Goal: Task Accomplishment & Management: Use online tool/utility

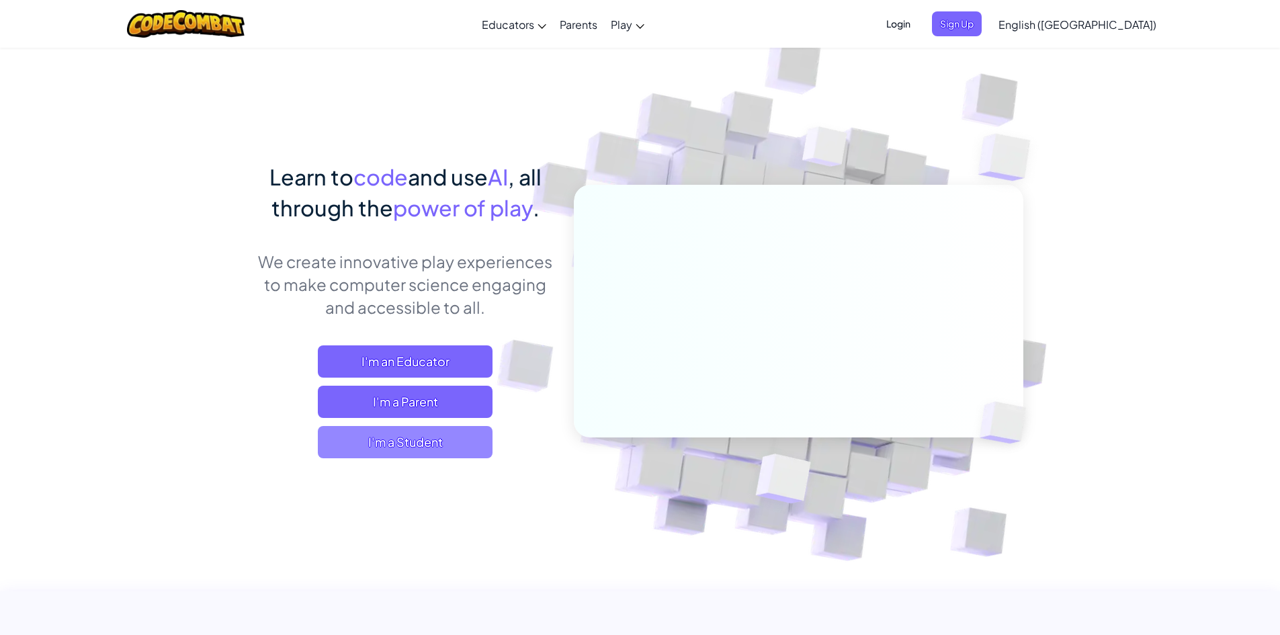
click at [429, 449] on span "I'm a Student" at bounding box center [405, 442] width 175 height 32
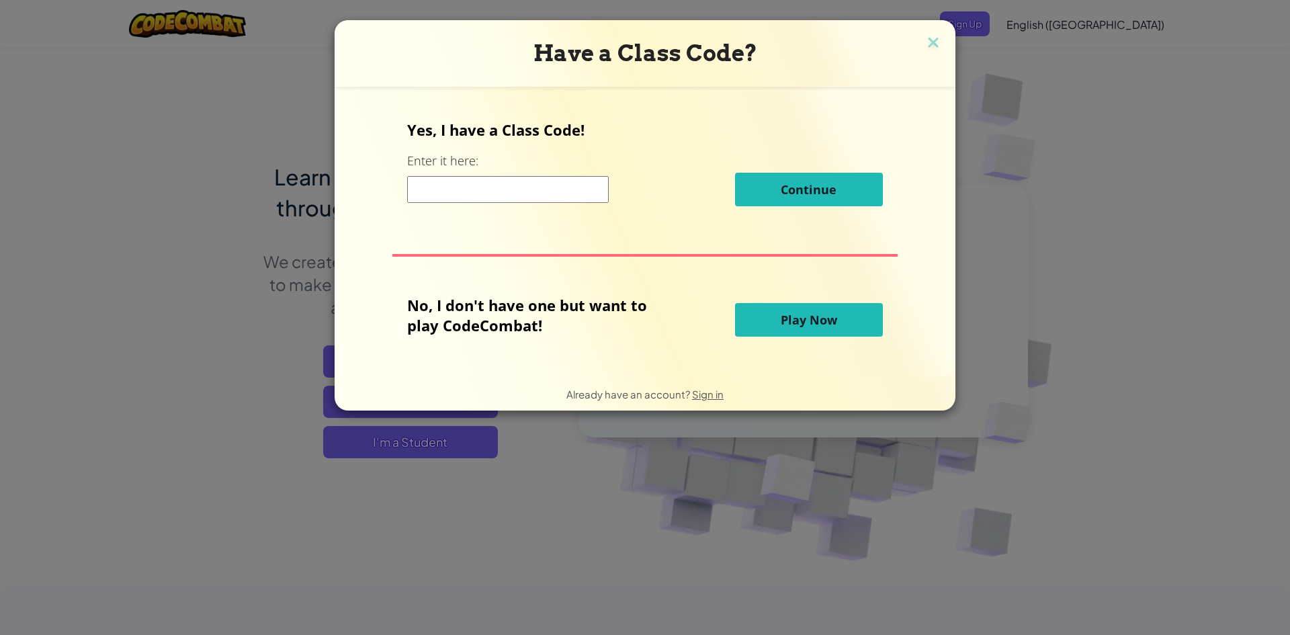
click at [785, 303] on button "Play Now" at bounding box center [809, 320] width 148 height 34
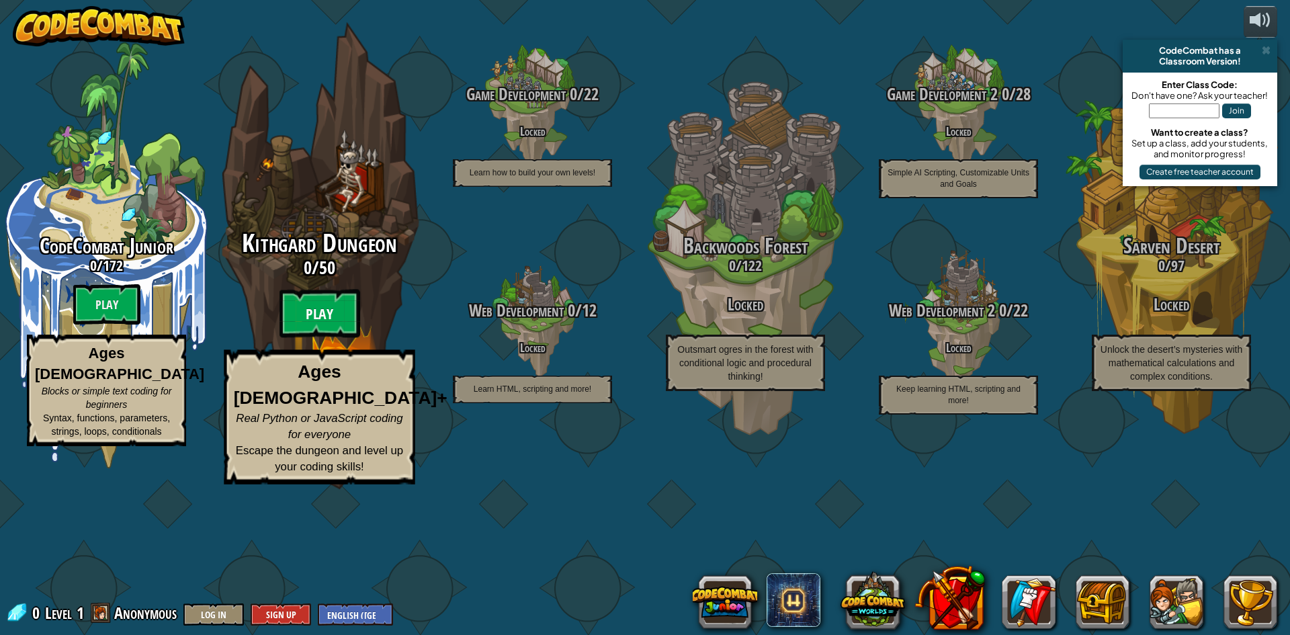
click at [288, 338] on btn "Play" at bounding box center [319, 314] width 81 height 48
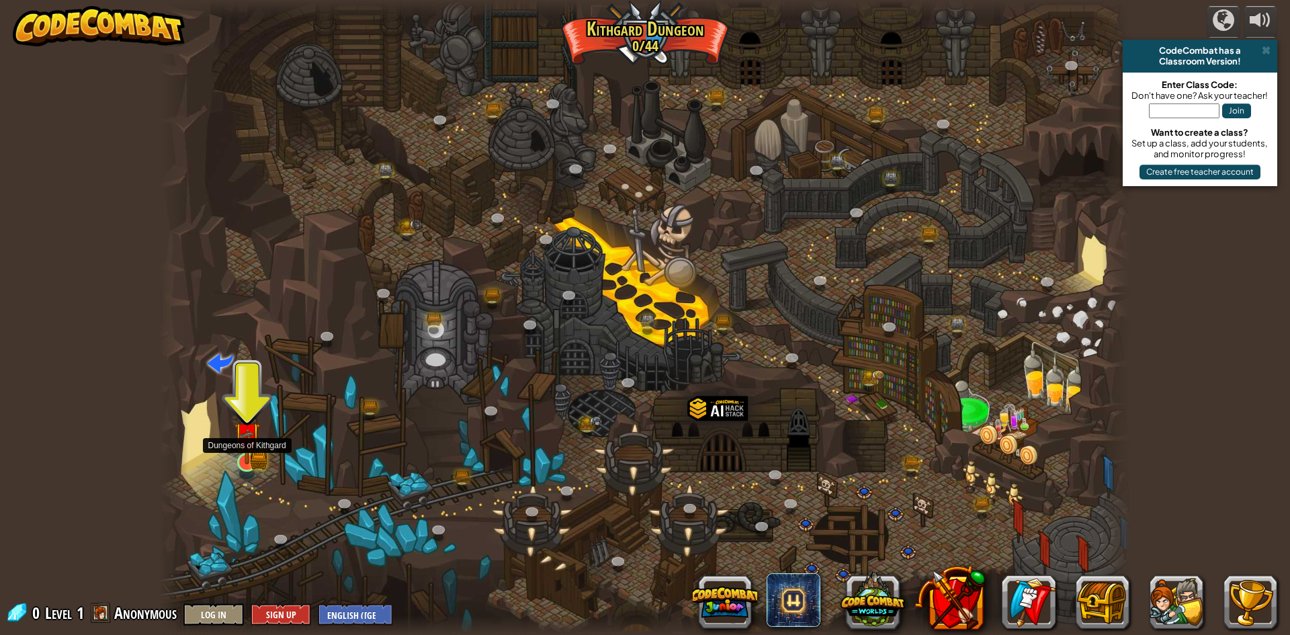
click at [256, 440] on img at bounding box center [247, 435] width 26 height 58
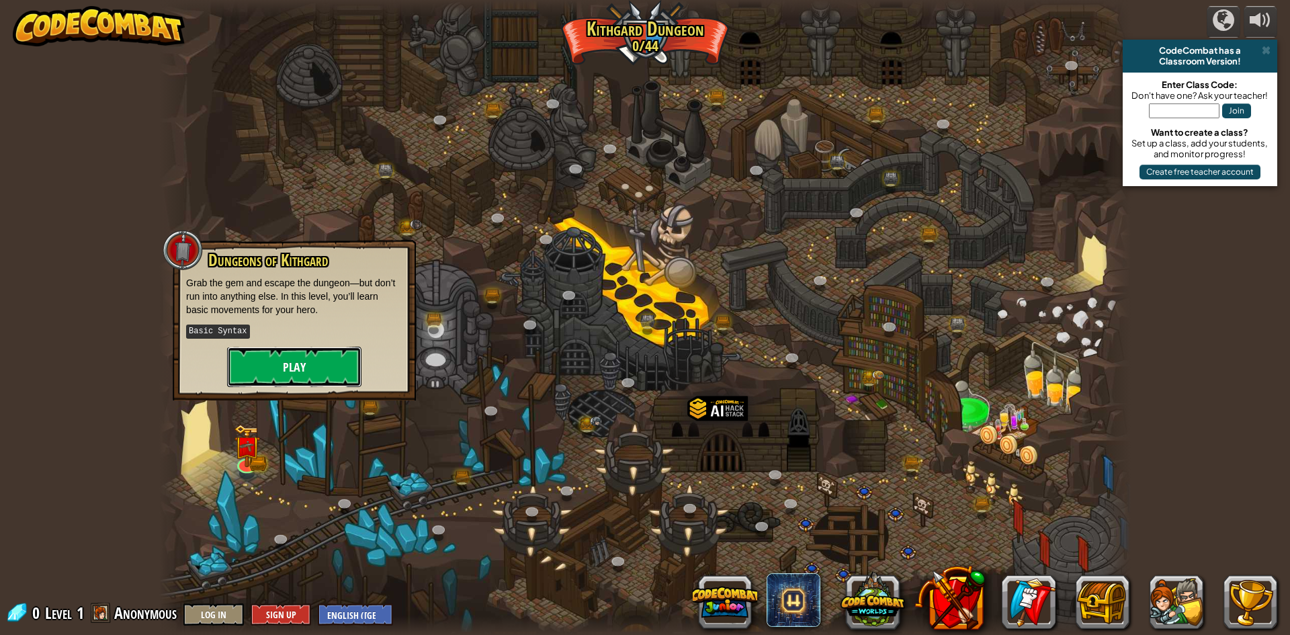
click at [255, 378] on button "Play" at bounding box center [294, 367] width 134 height 40
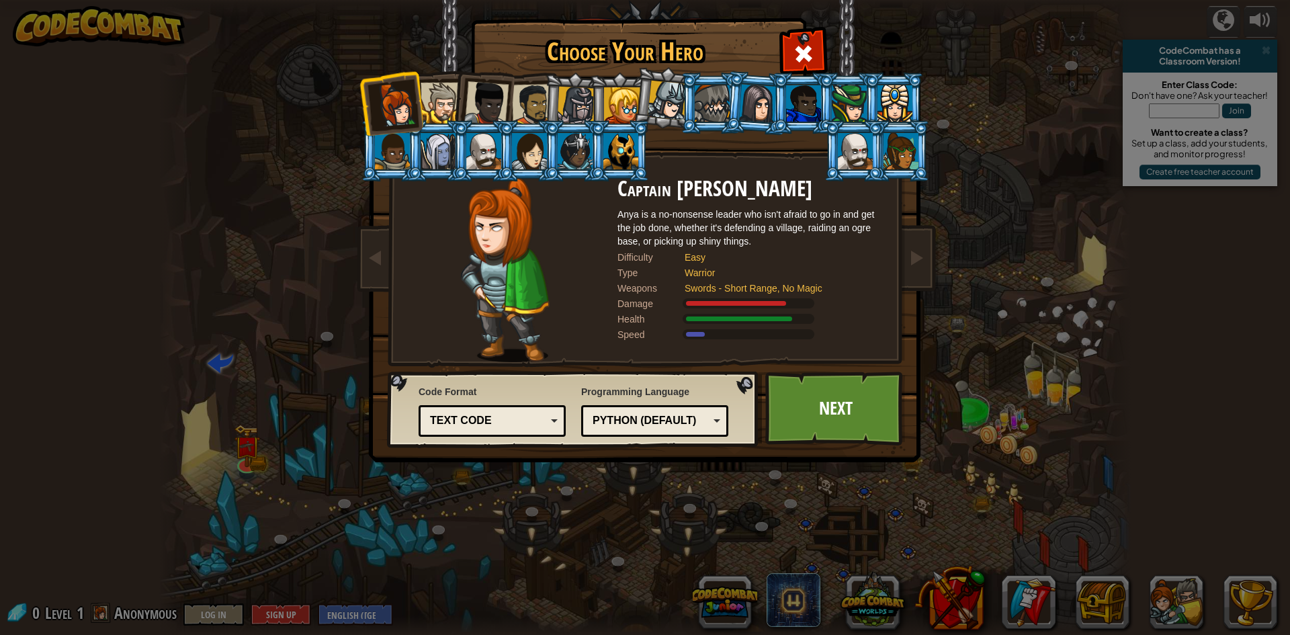
click at [523, 101] on div at bounding box center [533, 105] width 42 height 42
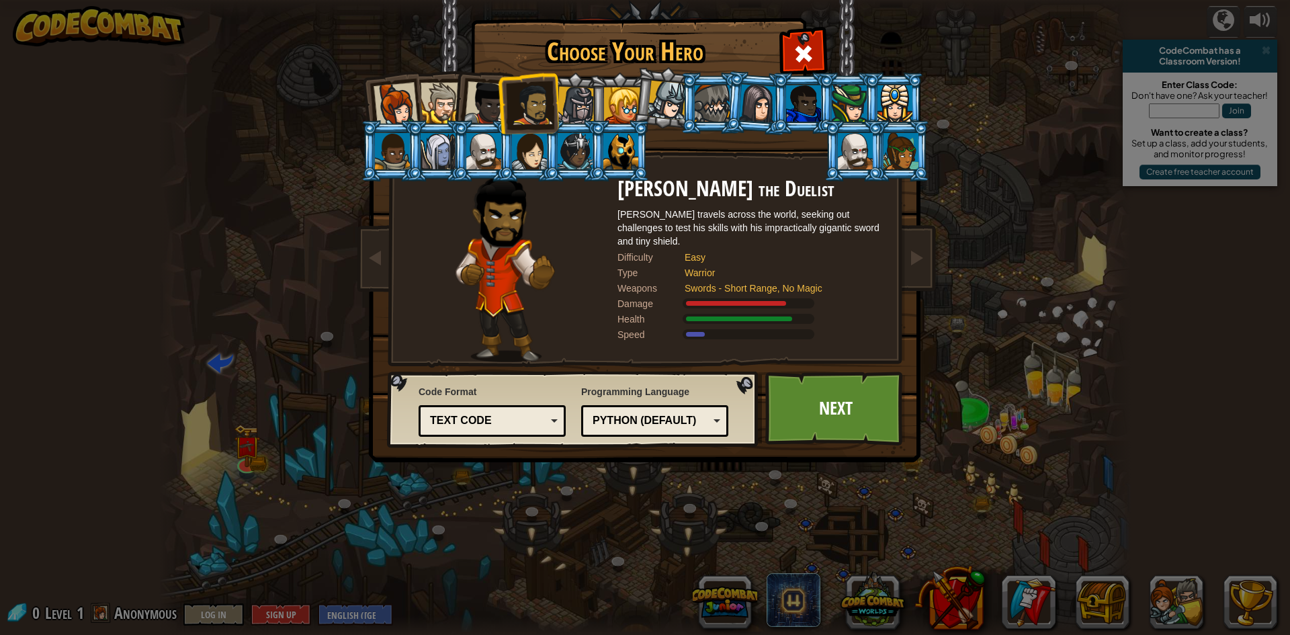
click at [582, 105] on div at bounding box center [576, 106] width 38 height 38
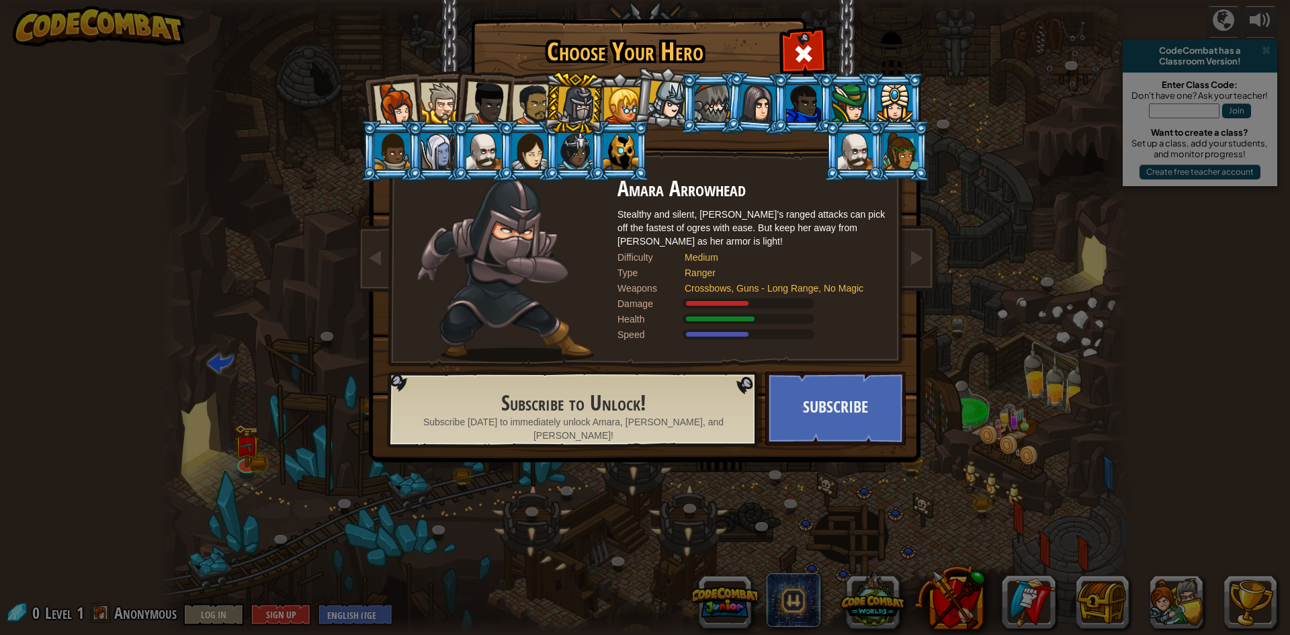
click at [447, 90] on div at bounding box center [441, 103] width 41 height 41
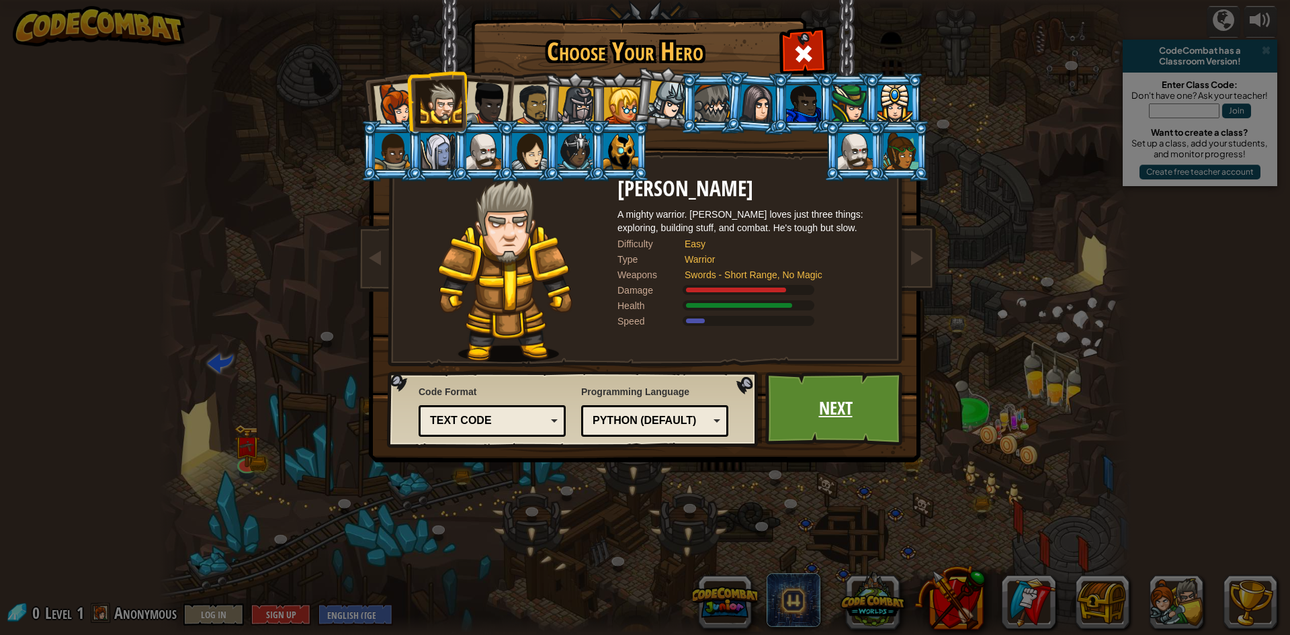
click at [801, 407] on link "Next" at bounding box center [835, 408] width 140 height 74
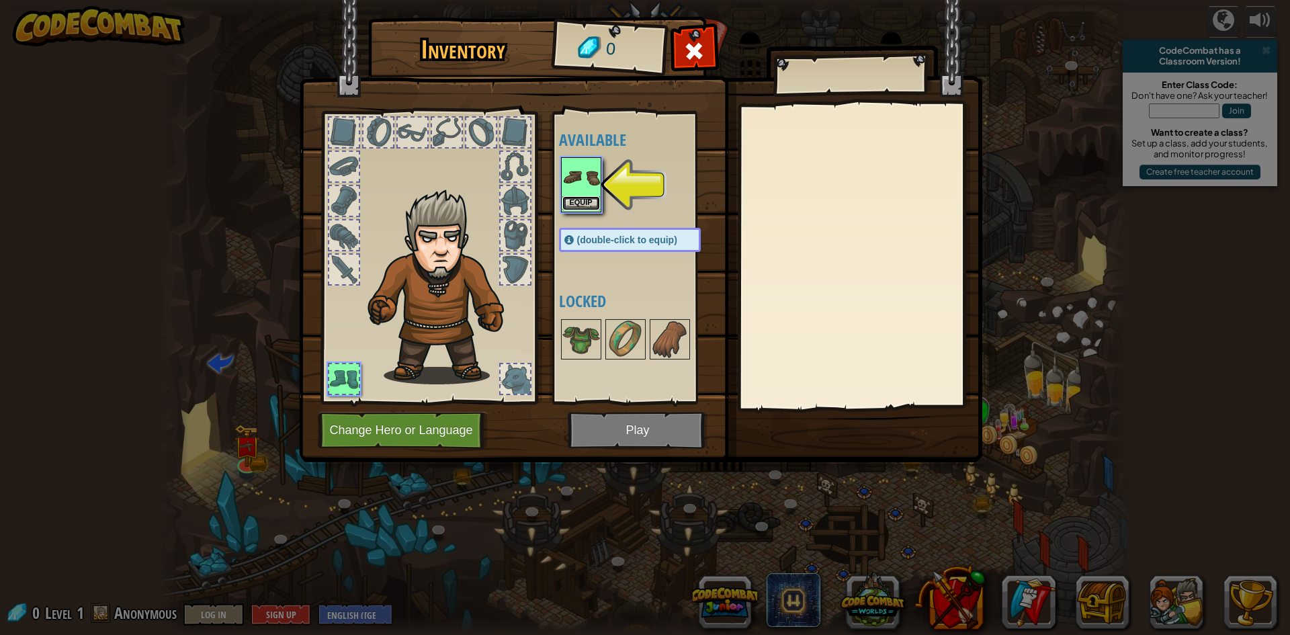
click at [579, 203] on button "Equip" at bounding box center [581, 203] width 38 height 14
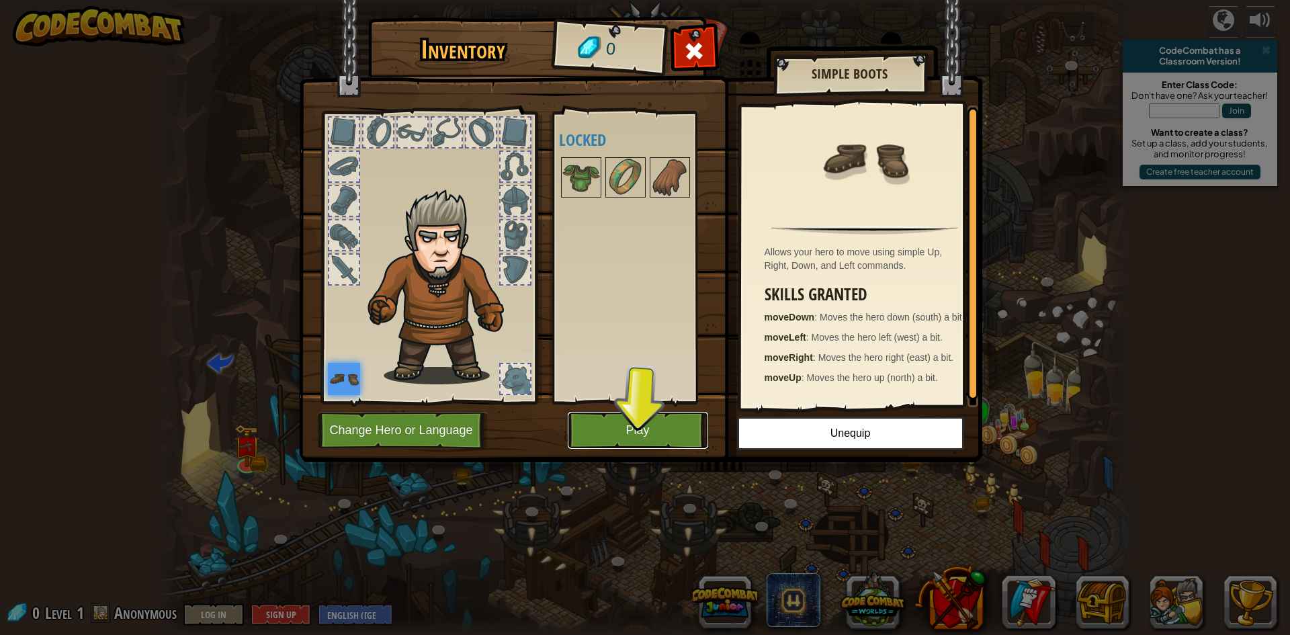
click at [592, 424] on button "Play" at bounding box center [638, 430] width 140 height 37
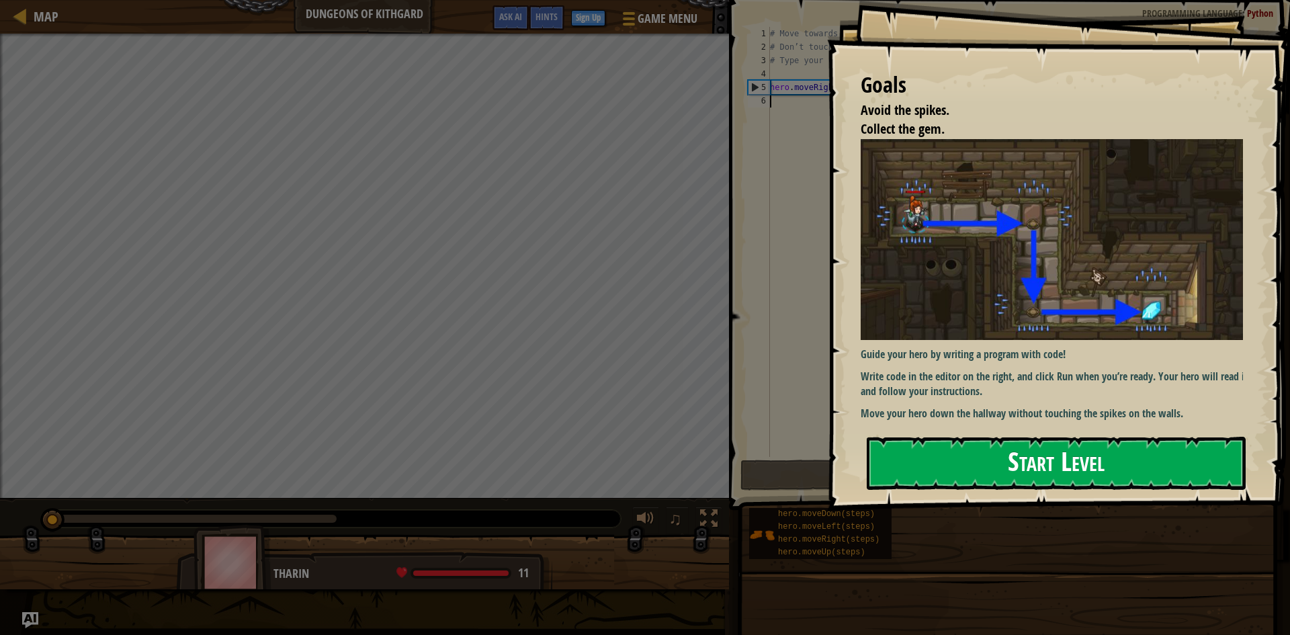
click at [1026, 455] on button "Start Level" at bounding box center [1056, 463] width 379 height 53
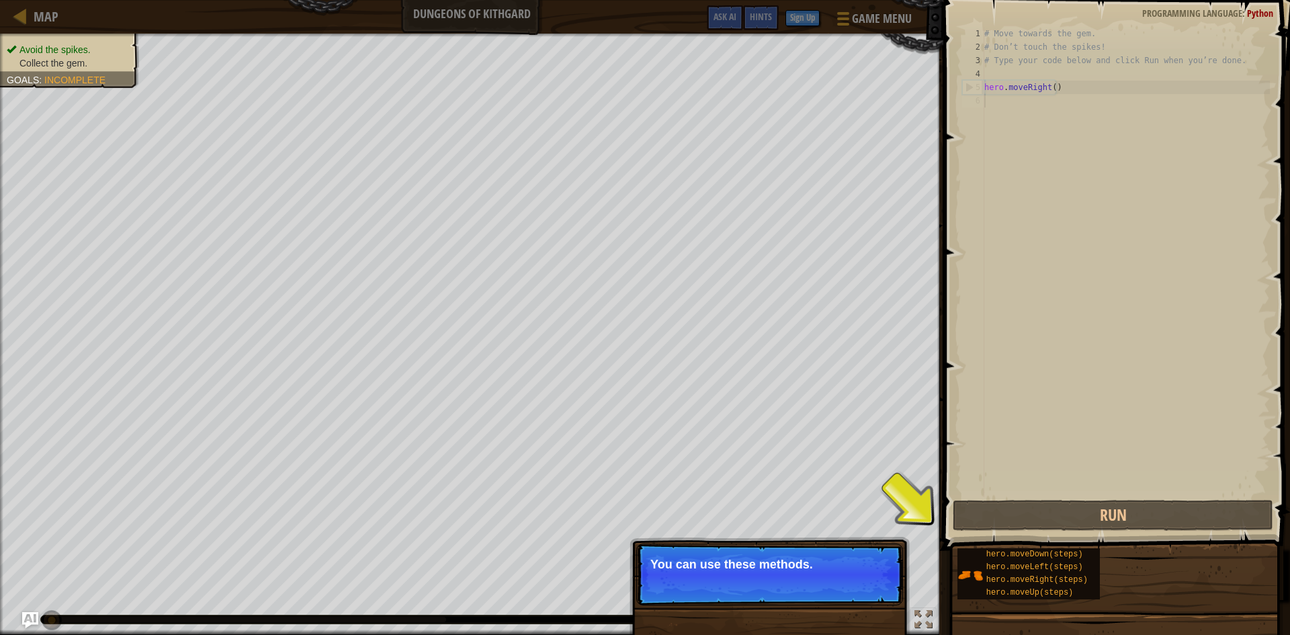
click at [852, 583] on button "Continue" at bounding box center [864, 582] width 56 height 17
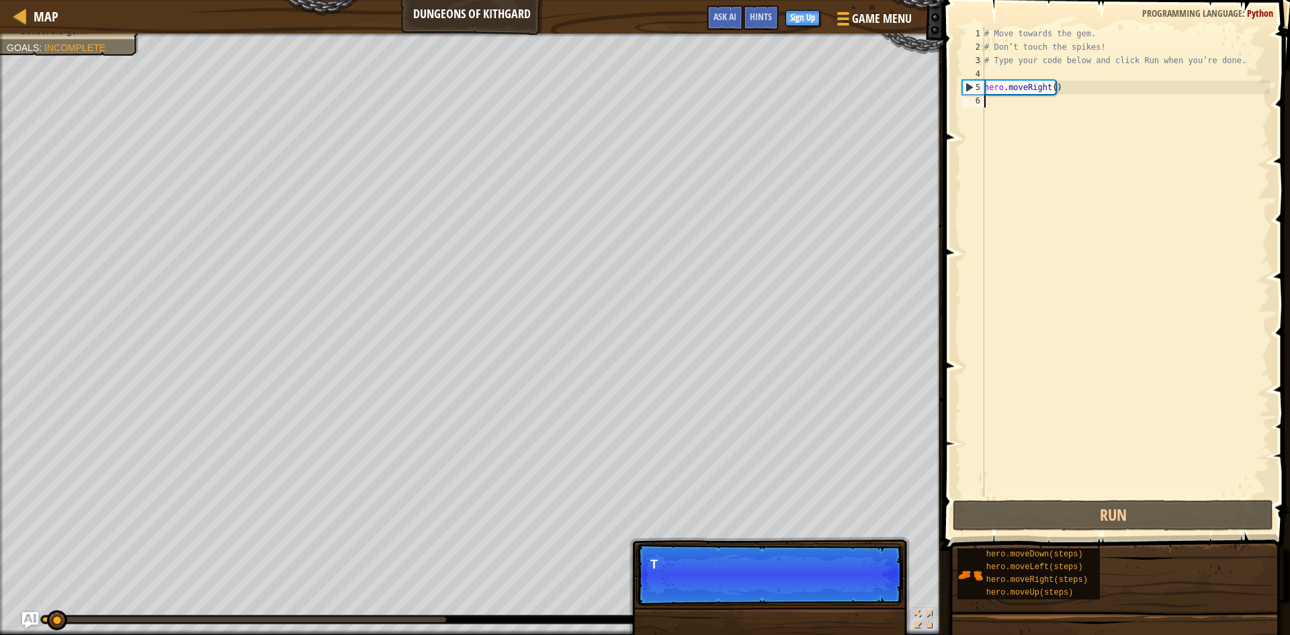
scroll to position [6, 0]
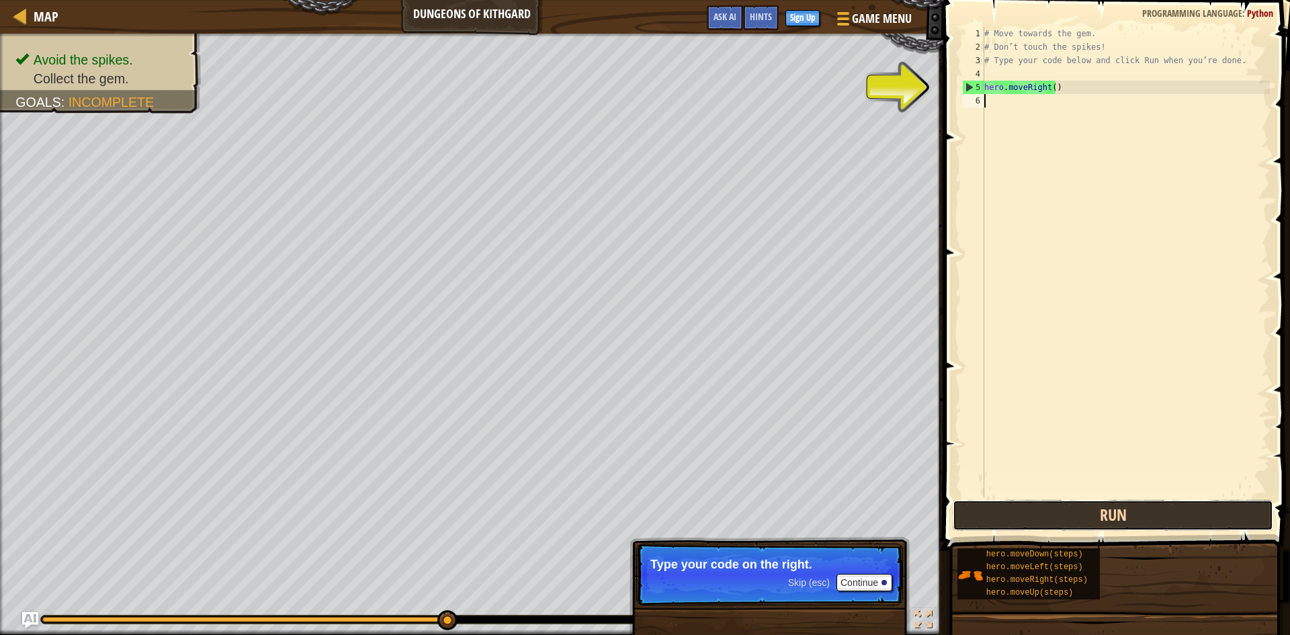
click at [1048, 528] on button "Run" at bounding box center [1113, 515] width 320 height 31
click at [965, 84] on div "5" at bounding box center [973, 87] width 21 height 13
type textarea "hero.moveRight()"
click at [965, 84] on div "5" at bounding box center [973, 87] width 21 height 13
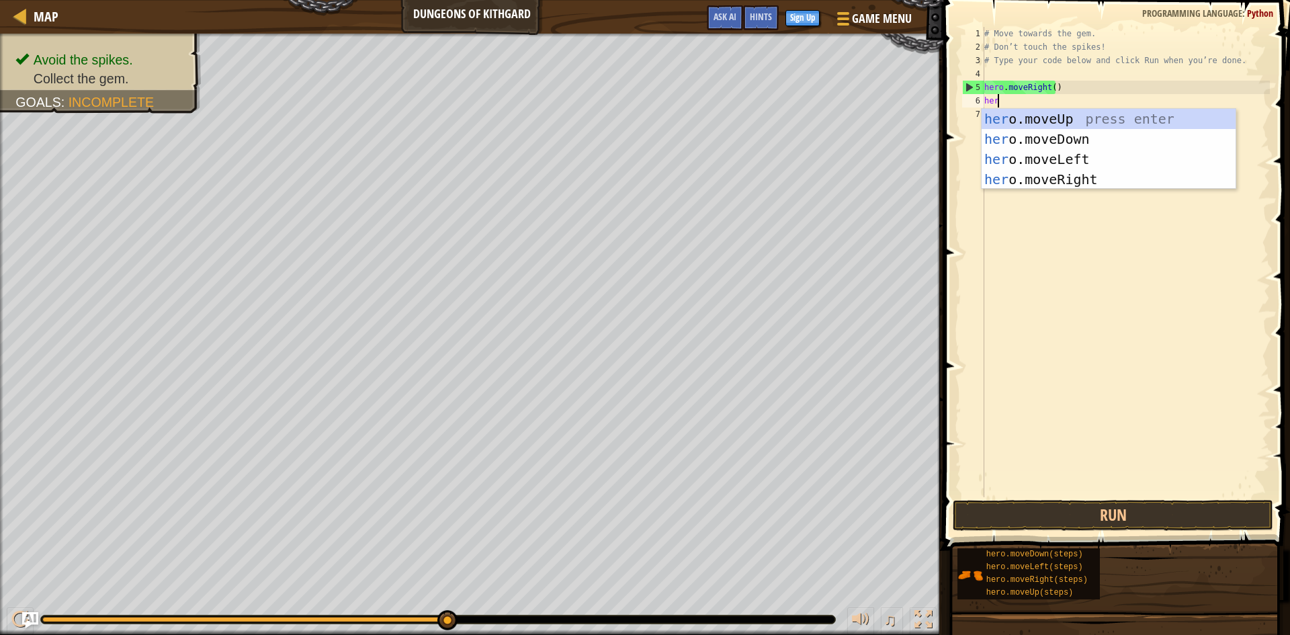
type textarea "hero"
click at [1032, 174] on div "hero .moveUp press enter hero .moveDown press enter hero .moveLeft press enter …" at bounding box center [1108, 169] width 254 height 121
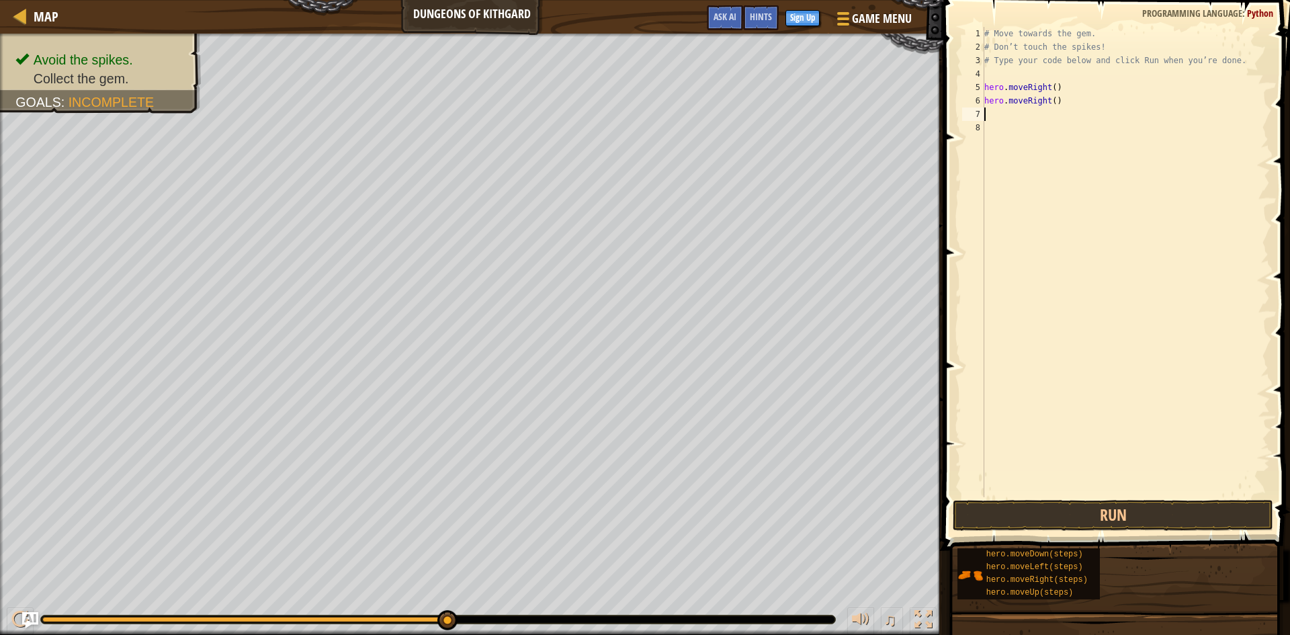
scroll to position [6, 0]
click at [1170, 513] on button "Run" at bounding box center [1113, 515] width 320 height 31
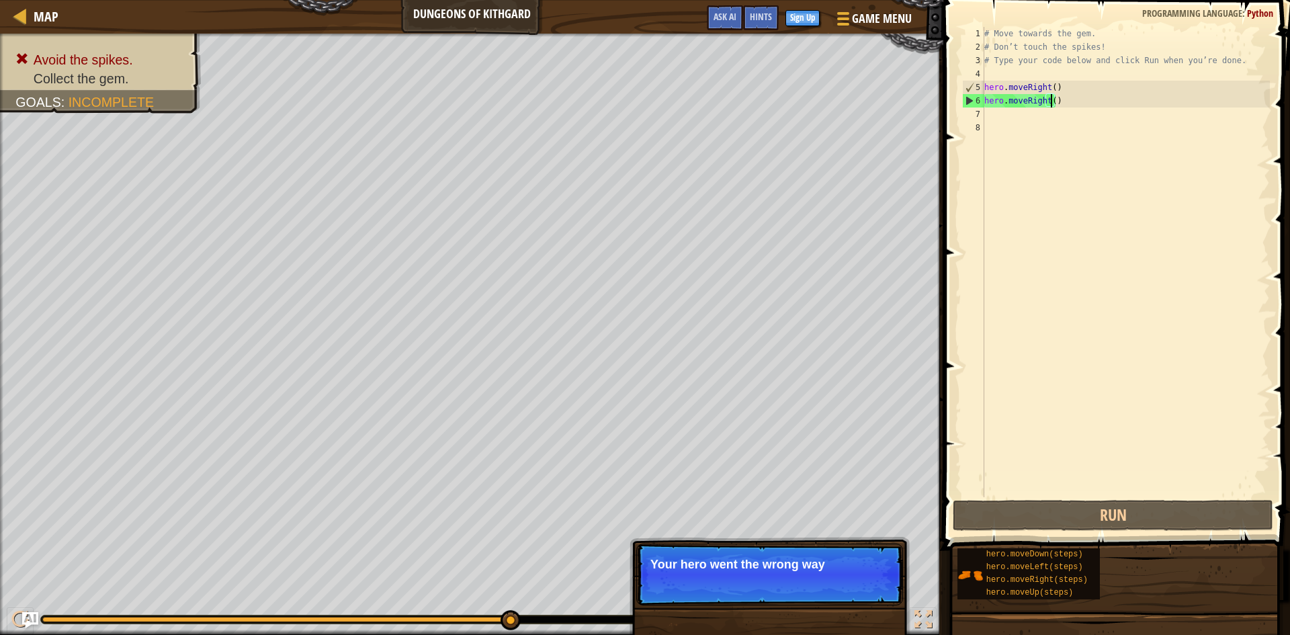
click at [1050, 104] on div "# Move towards the gem. # Don’t touch the spikes! # Type your code below and cl…" at bounding box center [1125, 275] width 288 height 497
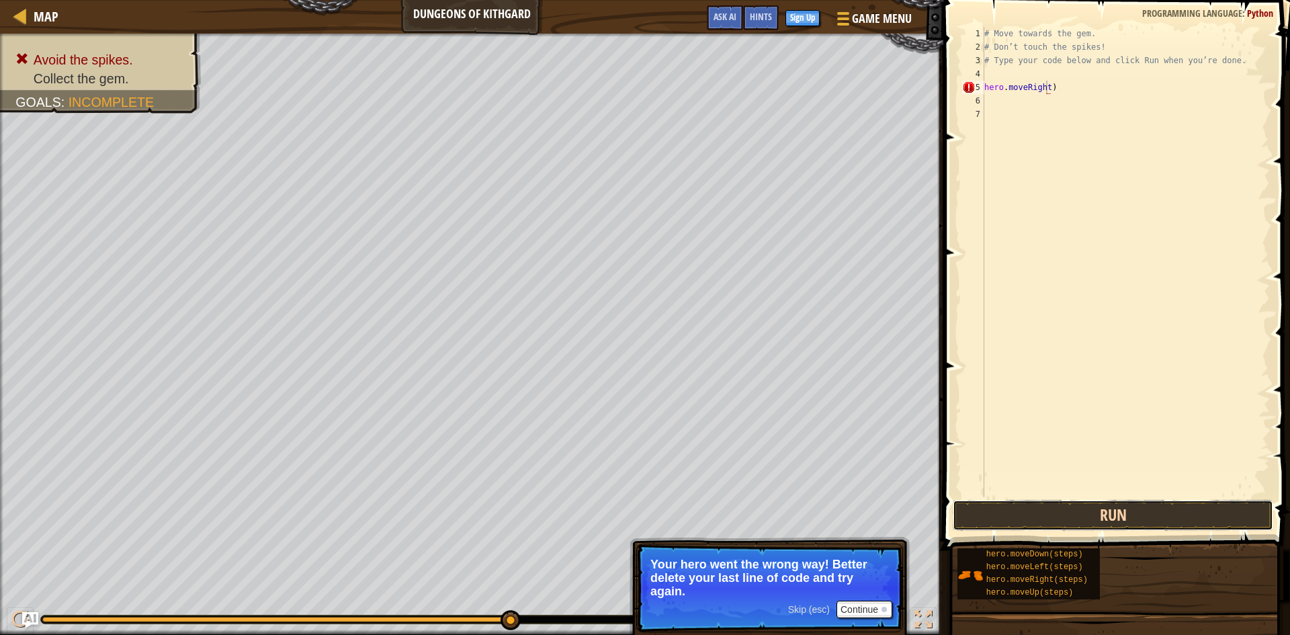
click at [1069, 516] on button "Run" at bounding box center [1113, 515] width 320 height 31
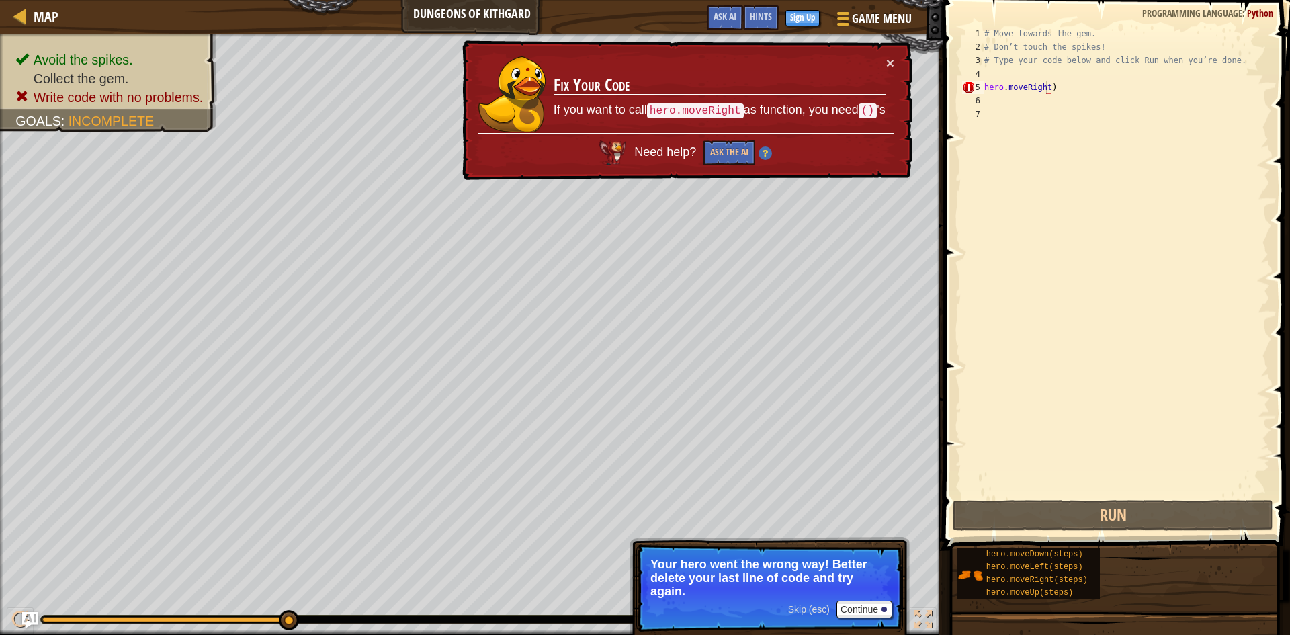
click at [885, 58] on td "Fix Your Code If you want to call hero.moveRight as function, you need () 's" at bounding box center [719, 94] width 333 height 77
click at [889, 59] on div "× Fix Your Code If you want to call hero.moveRight as function, you need () 's …" at bounding box center [685, 110] width 453 height 140
click at [873, 603] on button "Continue" at bounding box center [864, 609] width 56 height 17
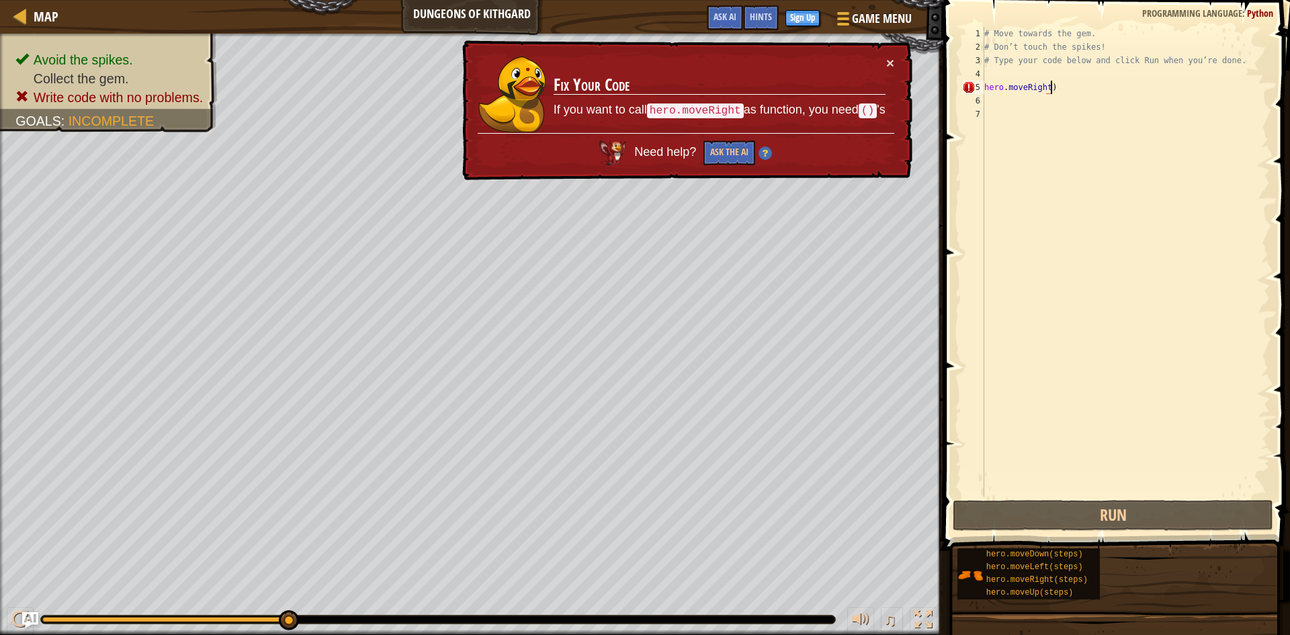
click at [1057, 85] on div "# Move towards the gem. # Don’t touch the spikes! # Type your code below and cl…" at bounding box center [1125, 275] width 288 height 497
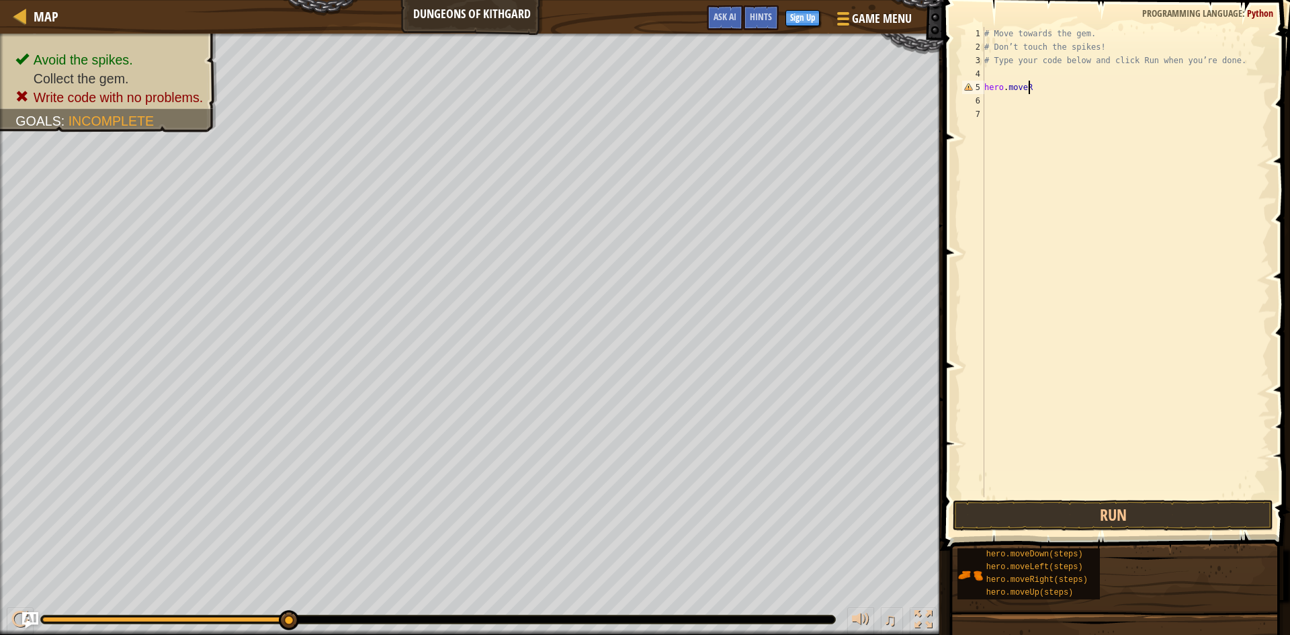
type textarea "hero.move"
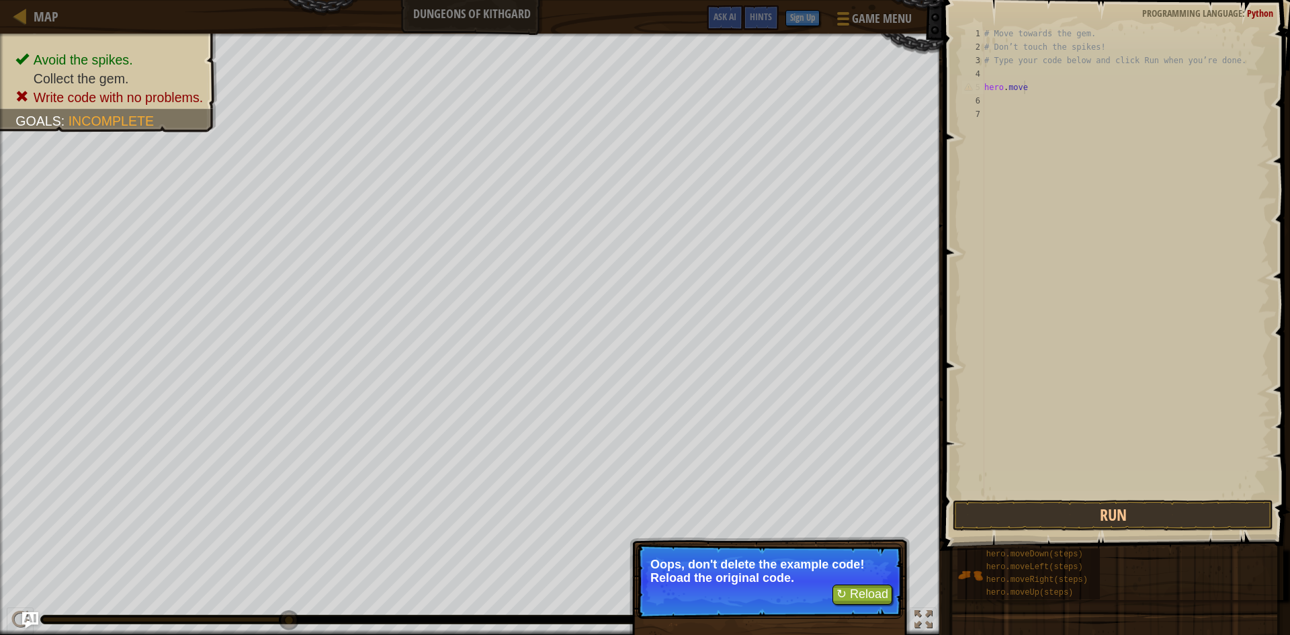
click at [988, 453] on div "# Move towards the gem. # Don’t touch the spikes! # Type your code below and cl…" at bounding box center [1125, 275] width 288 height 497
click at [1040, 85] on div "# Move towards the gem. # Don’t touch the spikes! # Type your code below and cl…" at bounding box center [1125, 275] width 288 height 497
type textarea "hero.move"
click at [885, 592] on button "↻ Reload" at bounding box center [862, 594] width 60 height 20
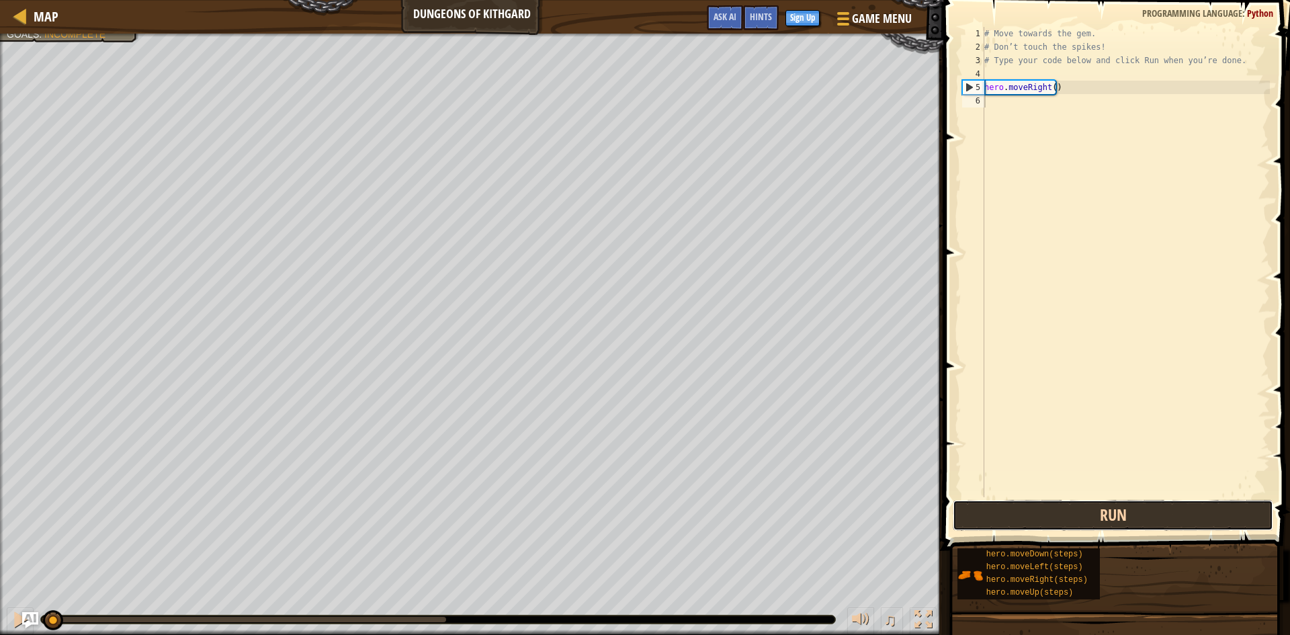
click at [1055, 525] on button "Run" at bounding box center [1113, 515] width 320 height 31
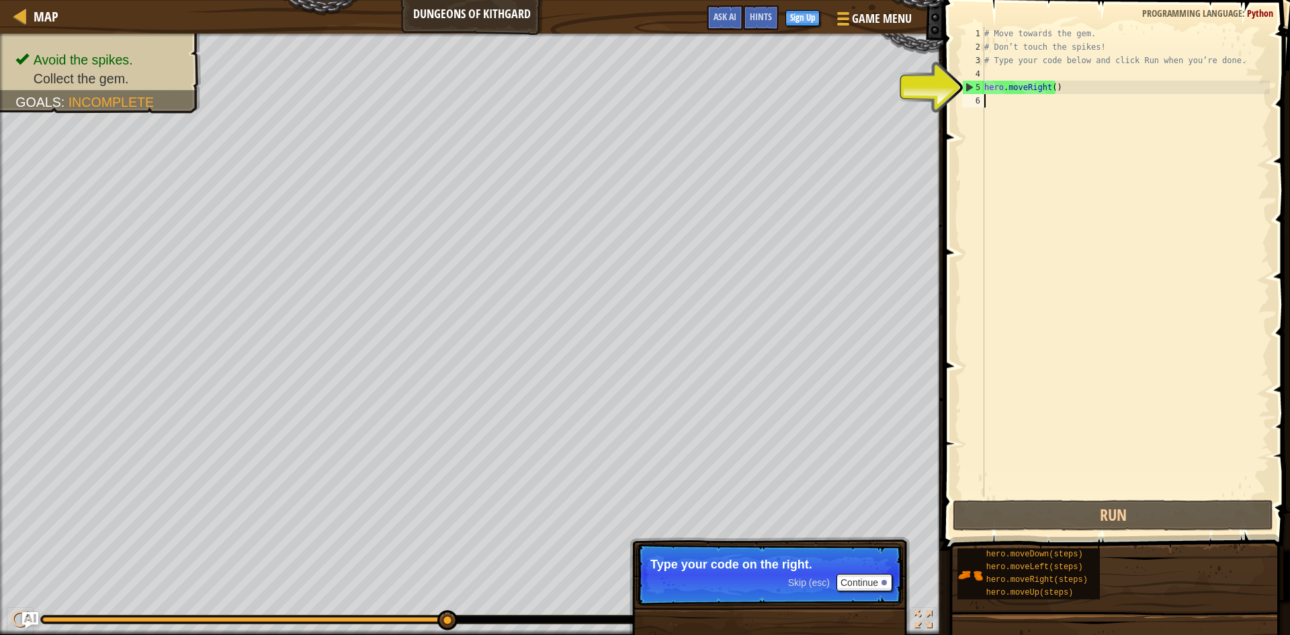
click at [1024, 105] on div "# Move towards the gem. # Don’t touch the spikes! # Type your code below and cl…" at bounding box center [1125, 275] width 288 height 497
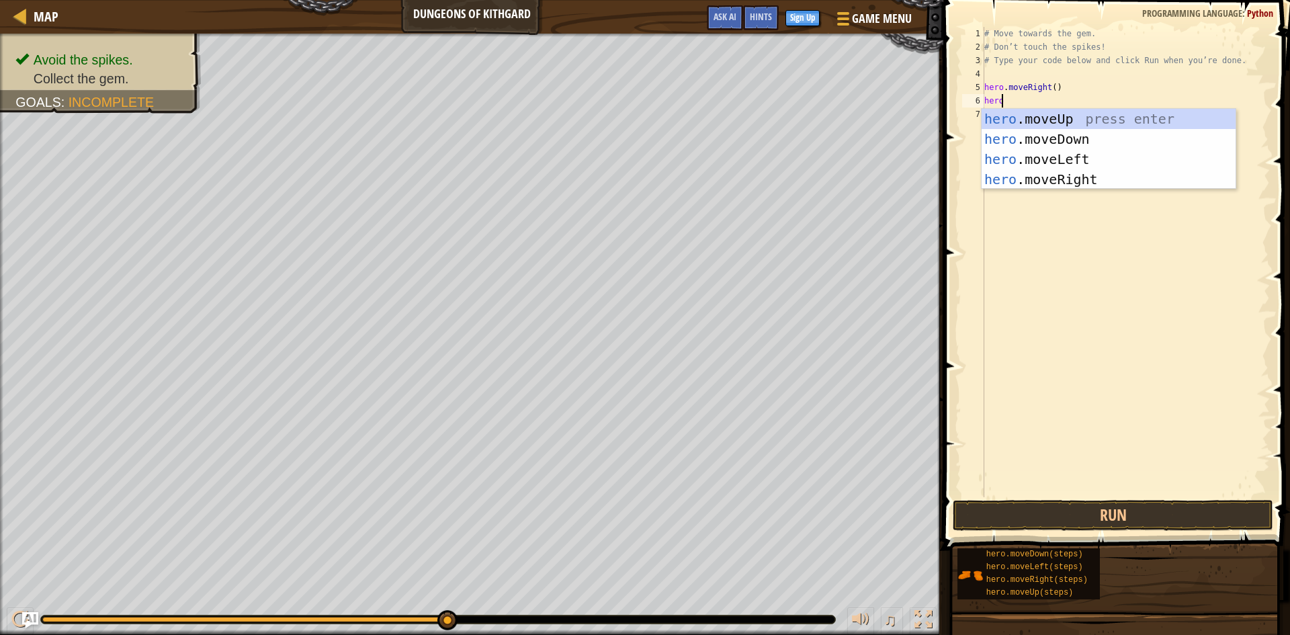
type textarea "hero."
click at [1055, 183] on div "hero. moveUp press enter hero. moveDown press enter hero. moveLeft press enter …" at bounding box center [1108, 169] width 254 height 121
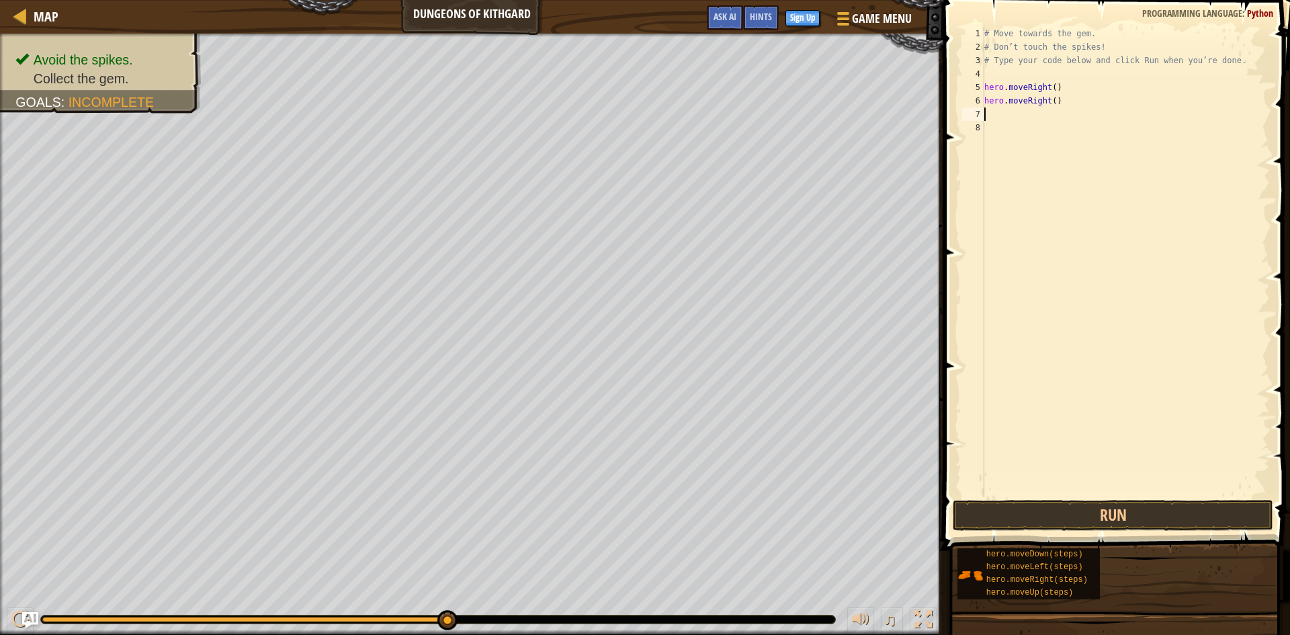
scroll to position [6, 0]
click at [1082, 506] on button "Run" at bounding box center [1113, 515] width 320 height 31
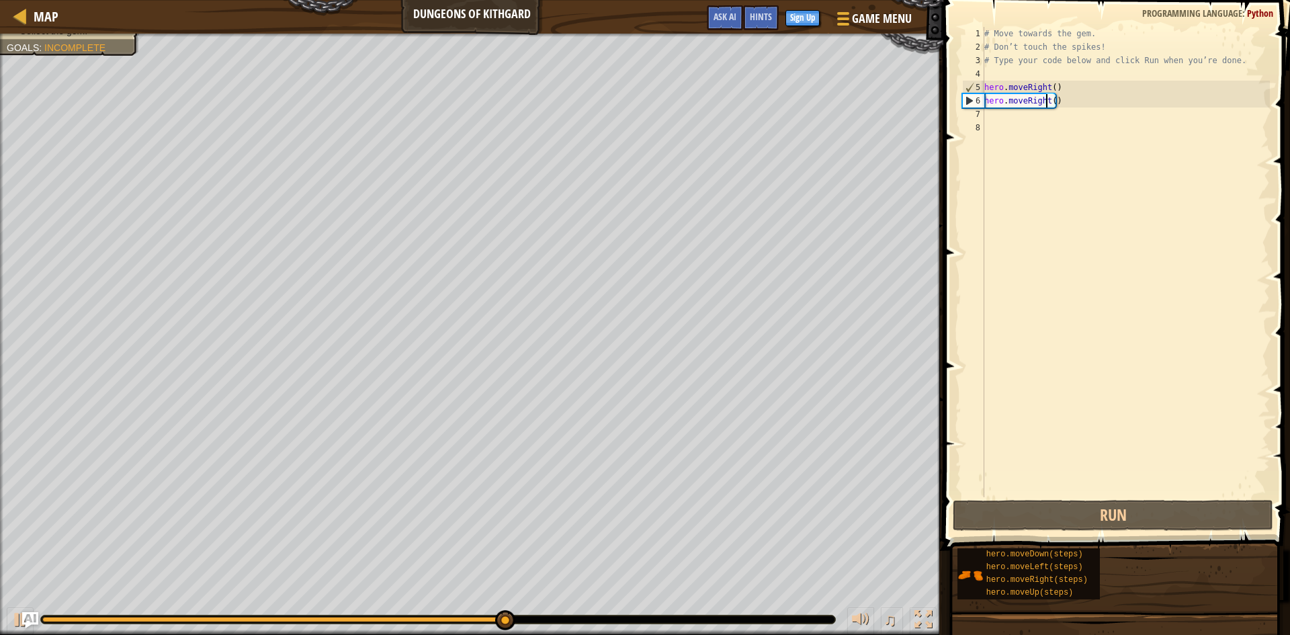
click at [1045, 100] on div "# Move towards the gem. # Don’t touch the spikes! # Type your code below and cl…" at bounding box center [1125, 275] width 288 height 497
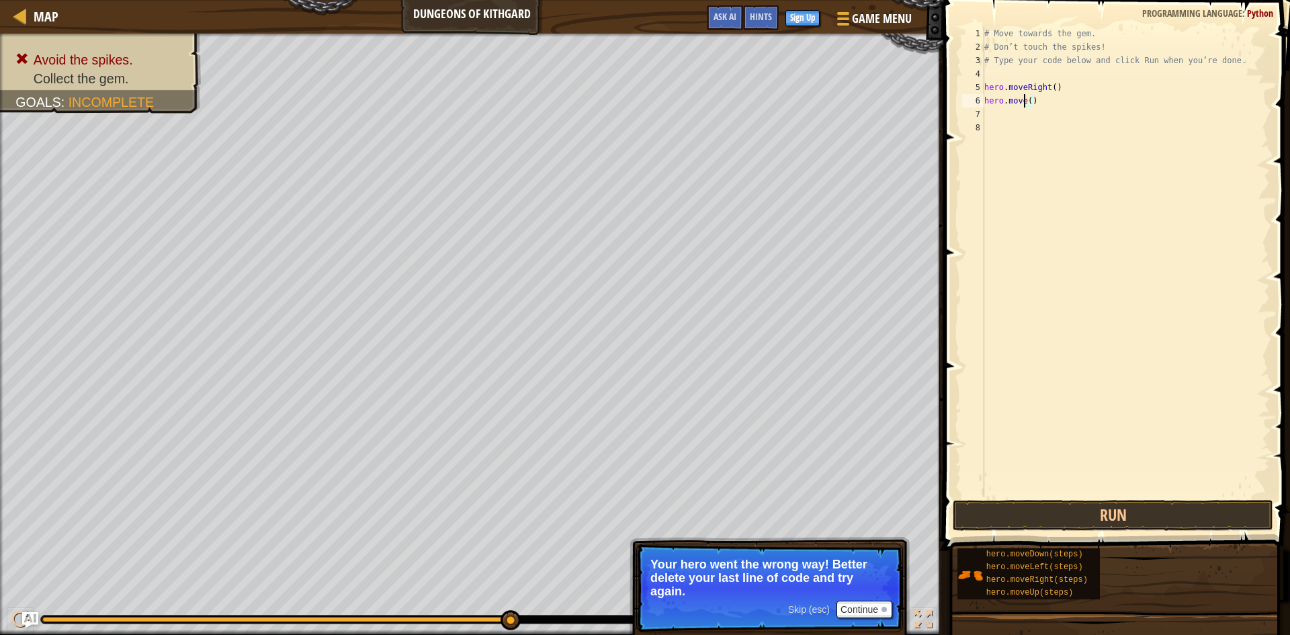
scroll to position [6, 4]
click at [1037, 111] on div "hero.moveDo wn press enter" at bounding box center [1108, 139] width 254 height 60
click at [1061, 515] on button "Run" at bounding box center [1113, 515] width 320 height 31
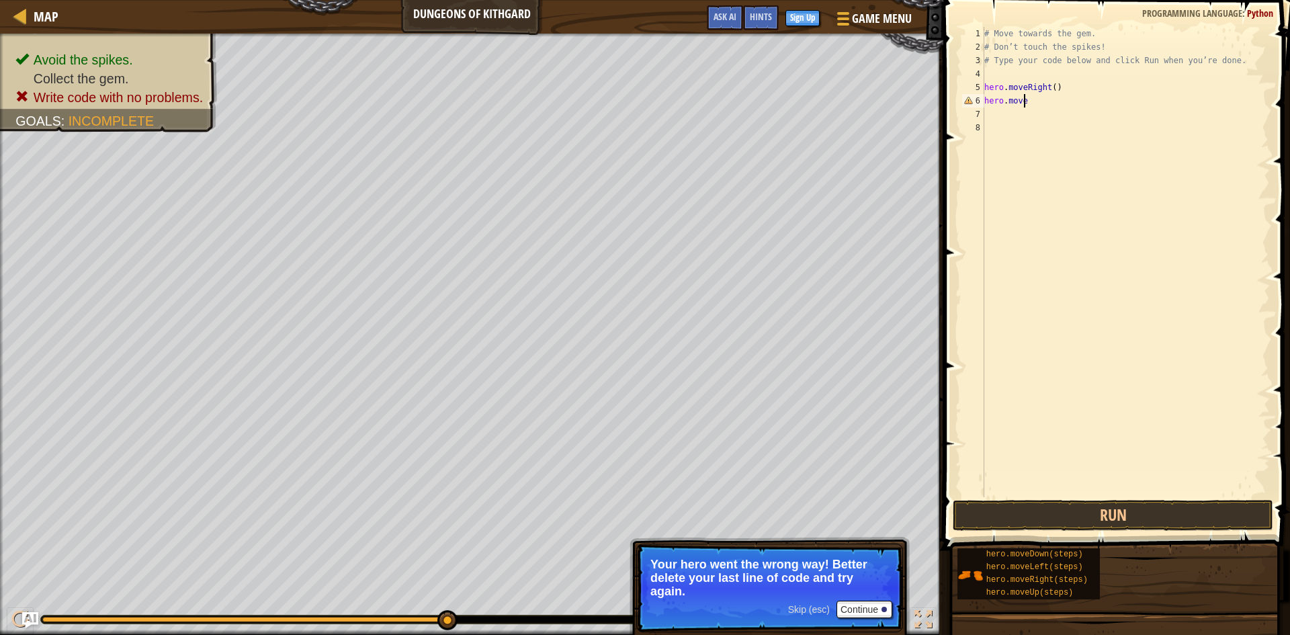
scroll to position [6, 3]
type textarea "hero.moveD"
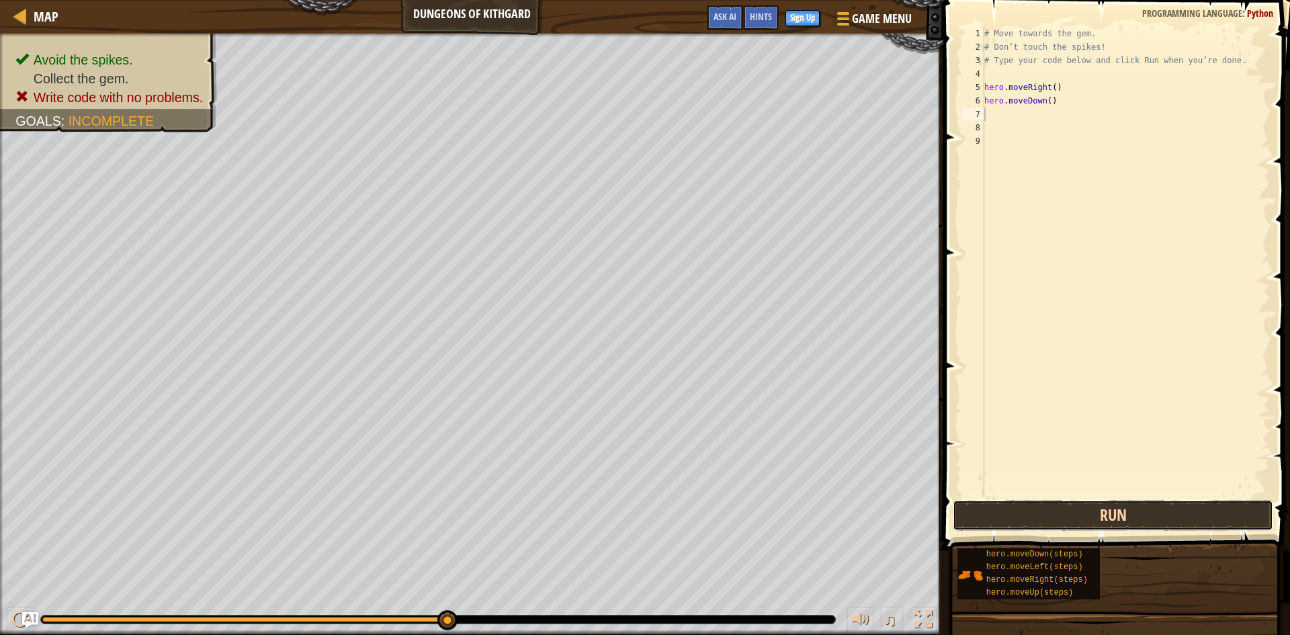
drag, startPoint x: 1105, startPoint y: 519, endPoint x: 1067, endPoint y: 487, distance: 49.1
click at [1103, 518] on button "Run" at bounding box center [1113, 515] width 320 height 31
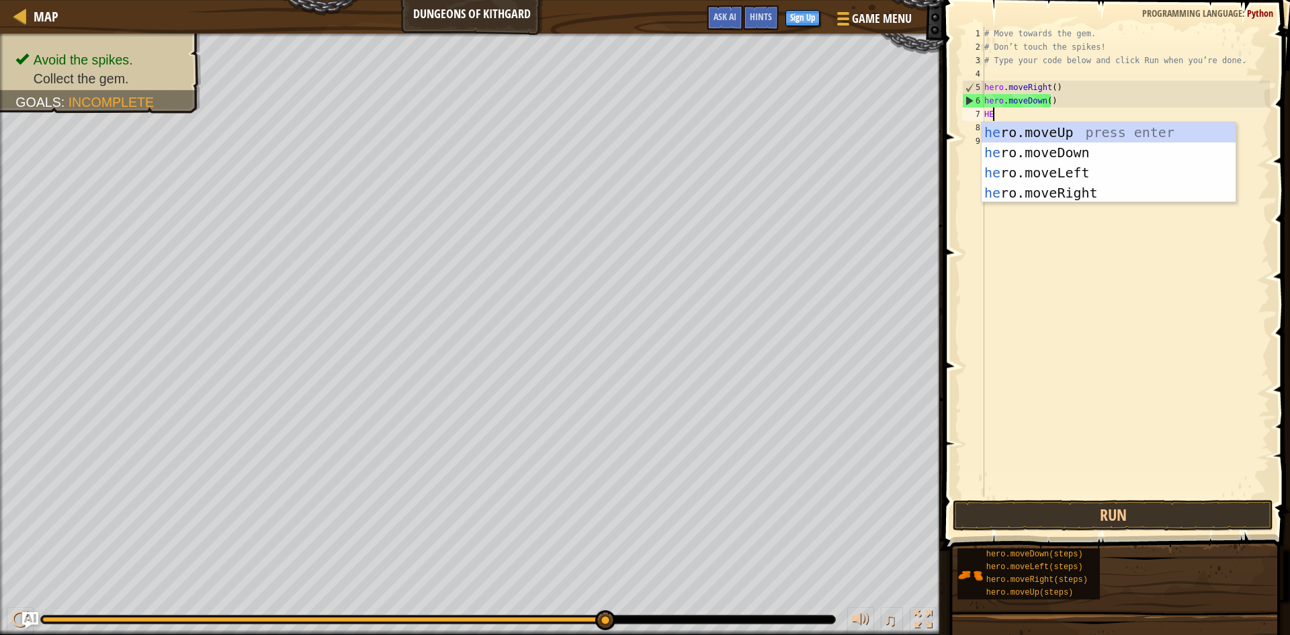
scroll to position [6, 1]
type textarea "HERO"
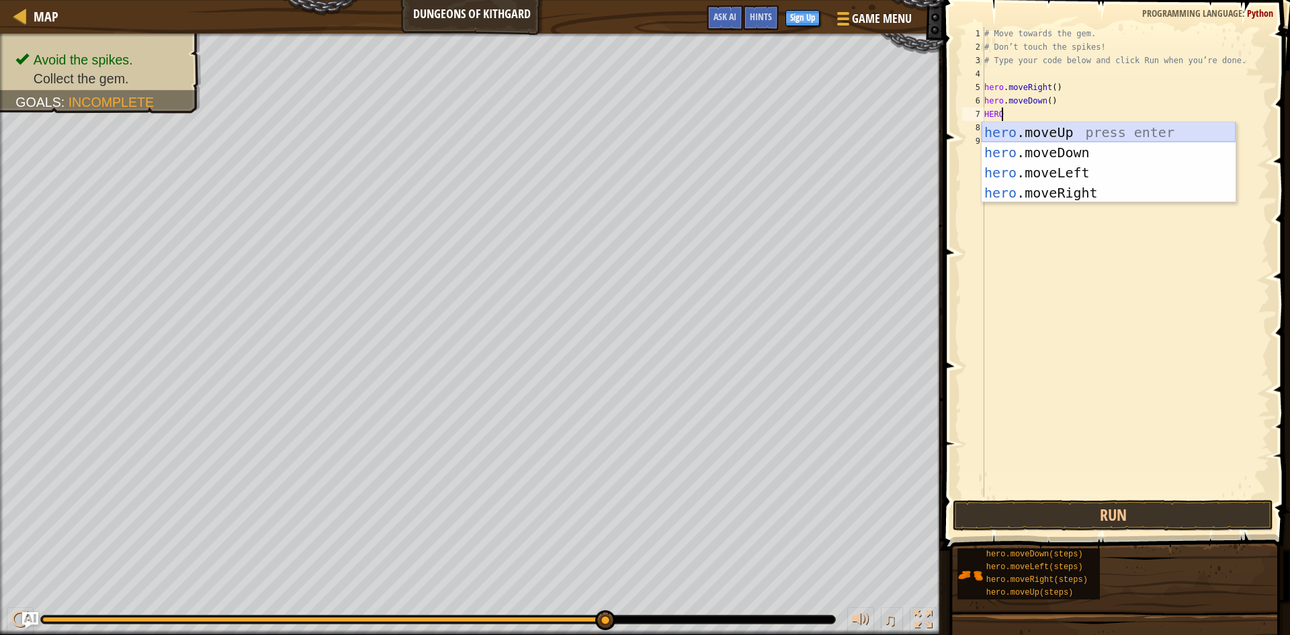
click at [1131, 132] on div "hero .moveUp press enter hero .moveDown press enter hero .moveLeft press enter …" at bounding box center [1108, 182] width 254 height 121
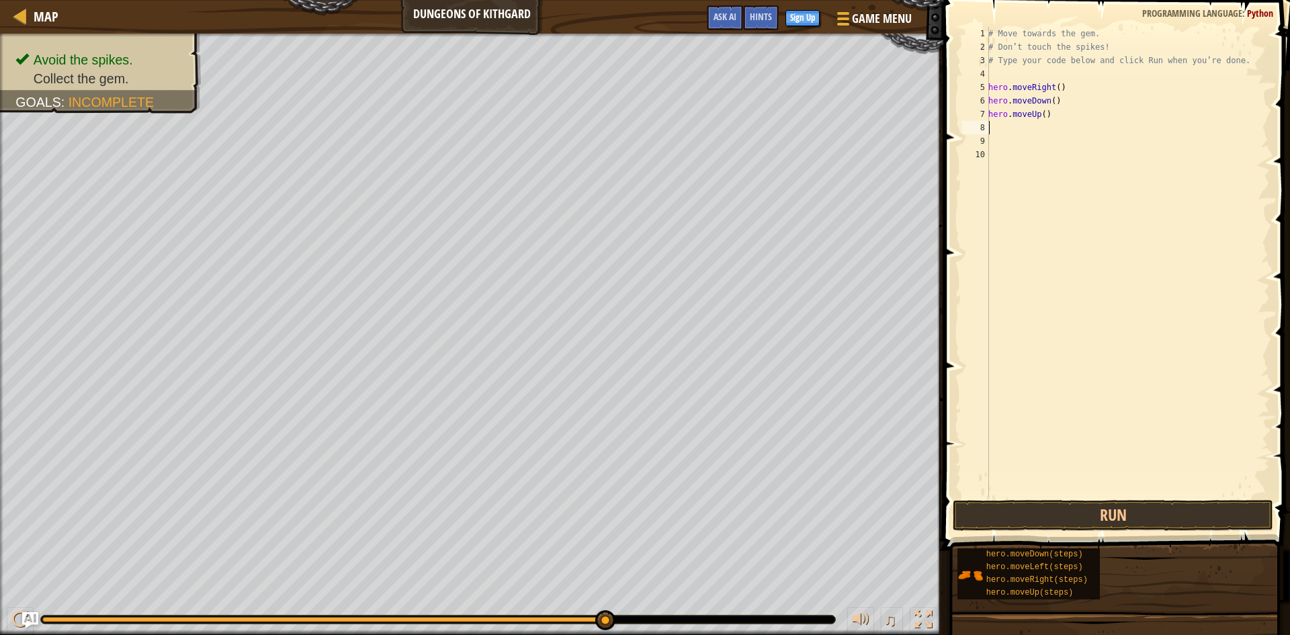
scroll to position [6, 0]
click at [1177, 523] on button "Run" at bounding box center [1113, 515] width 320 height 31
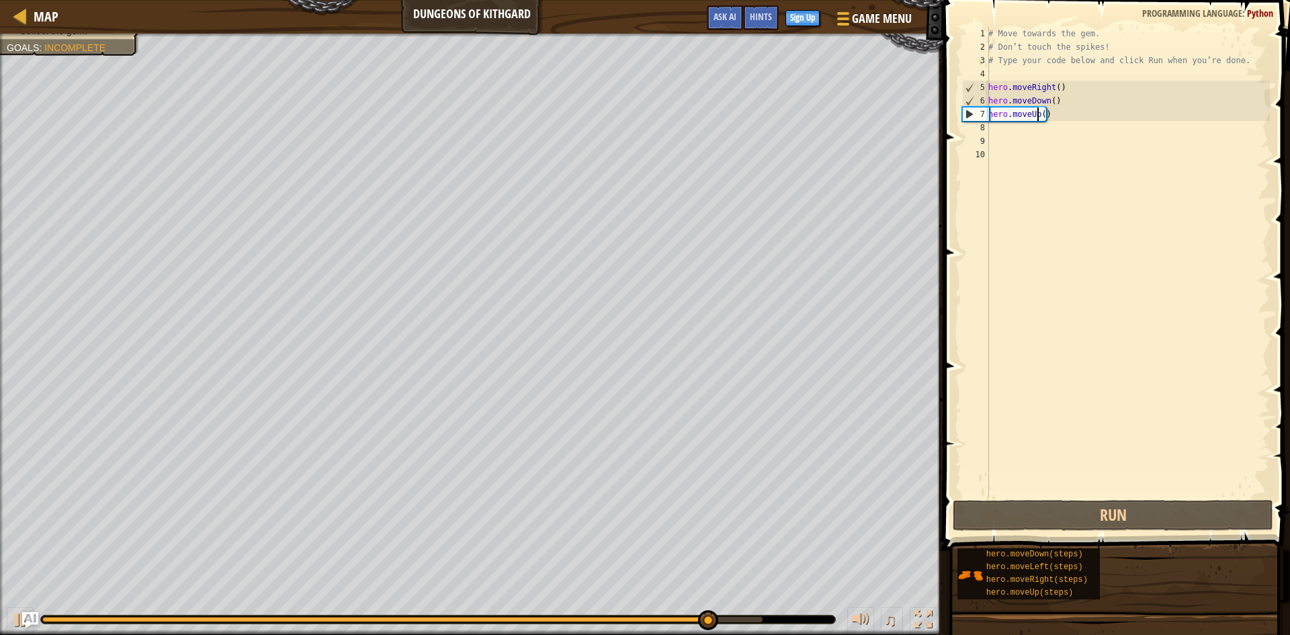
click at [1039, 116] on div "# Move towards the gem. # Don’t touch the spikes! # Type your code below and cl…" at bounding box center [1127, 275] width 284 height 497
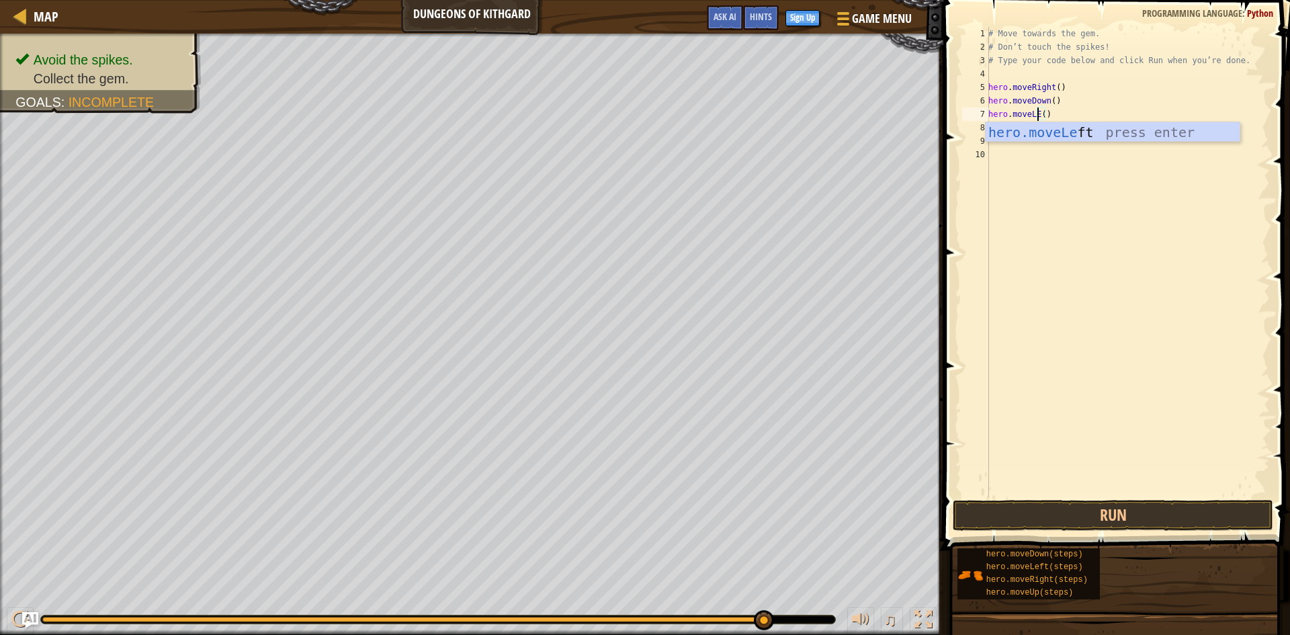
scroll to position [6, 5]
type textarea "hero.moveLEFT()"
click at [1063, 142] on div "# Move towards the gem. # Don’t touch the spikes! # Type your code below and cl…" at bounding box center [1127, 275] width 284 height 497
click at [988, 503] on button "Run" at bounding box center [1113, 515] width 320 height 31
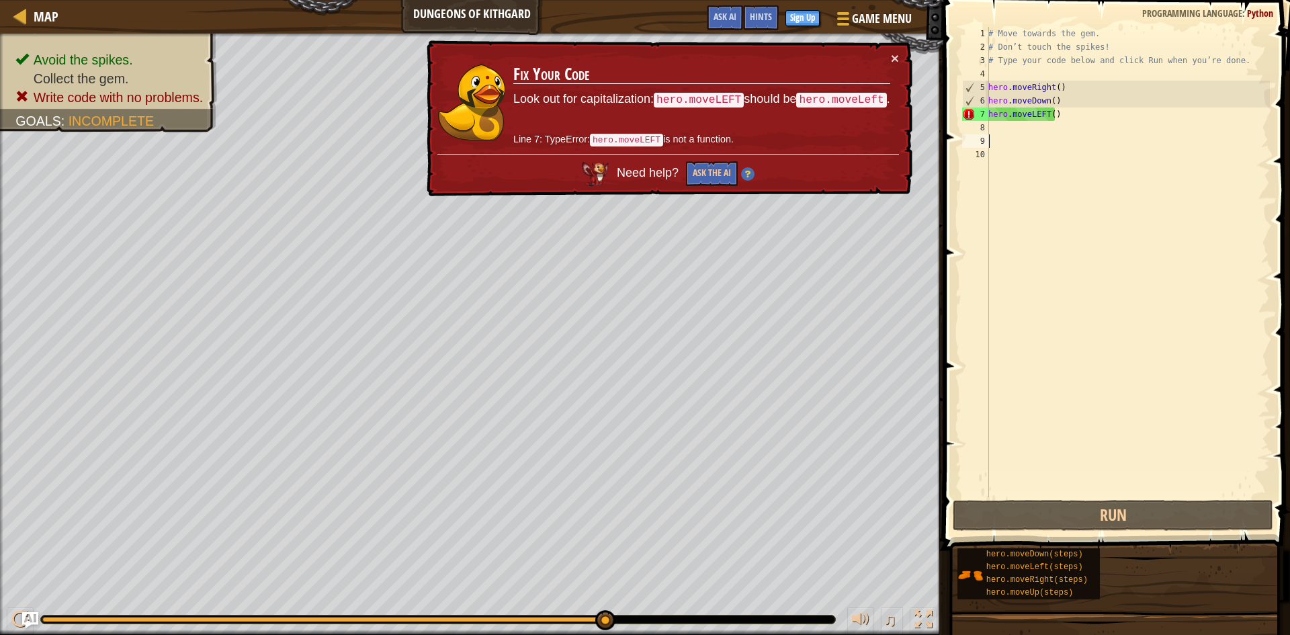
click at [1045, 117] on div "# Move towards the gem. # Don’t touch the spikes! # Type your code below and cl…" at bounding box center [1127, 275] width 284 height 497
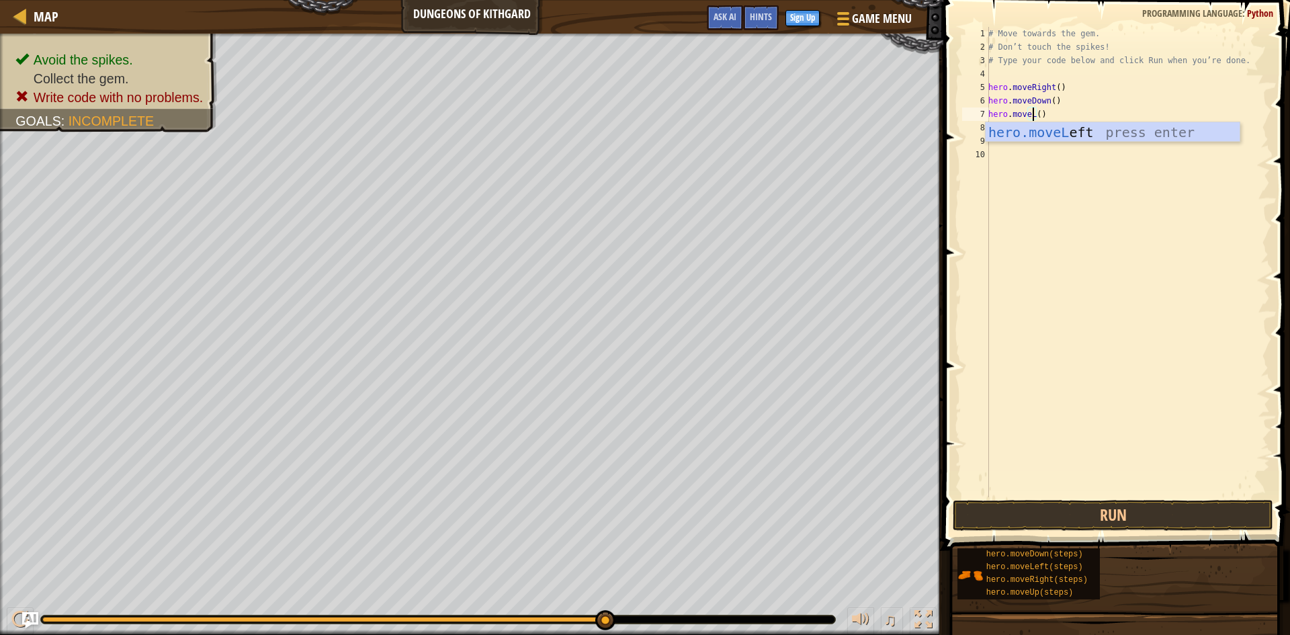
scroll to position [6, 4]
click at [1124, 515] on button "Run" at bounding box center [1113, 515] width 320 height 31
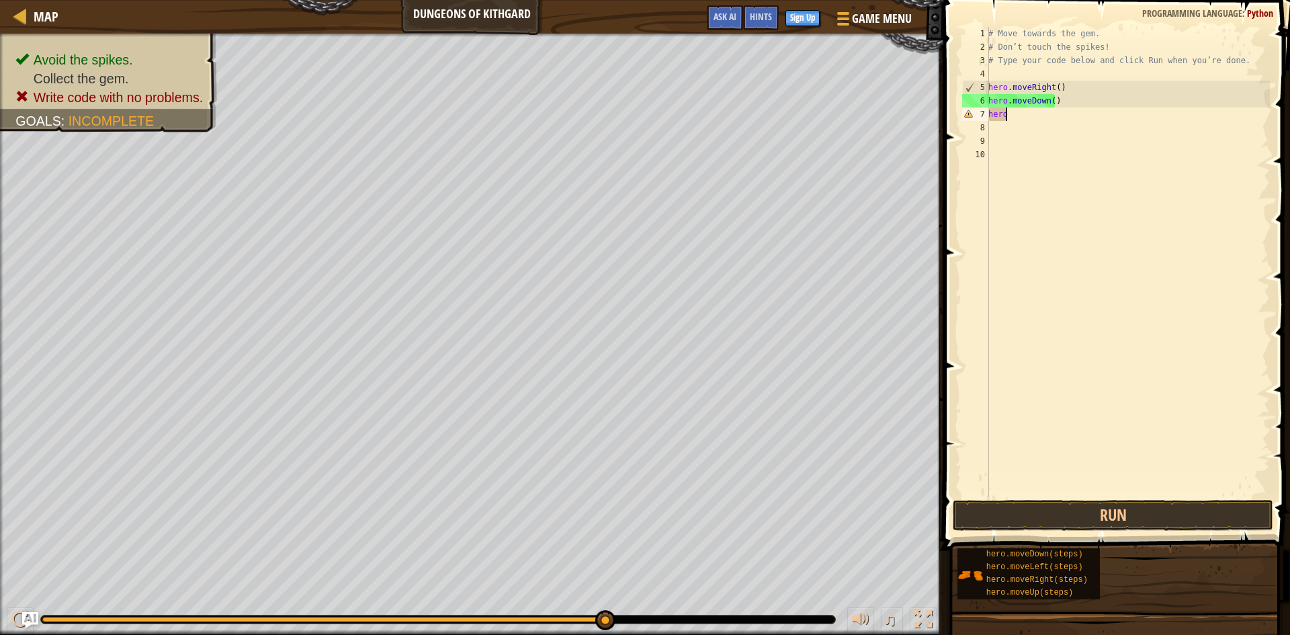
scroll to position [6, 1]
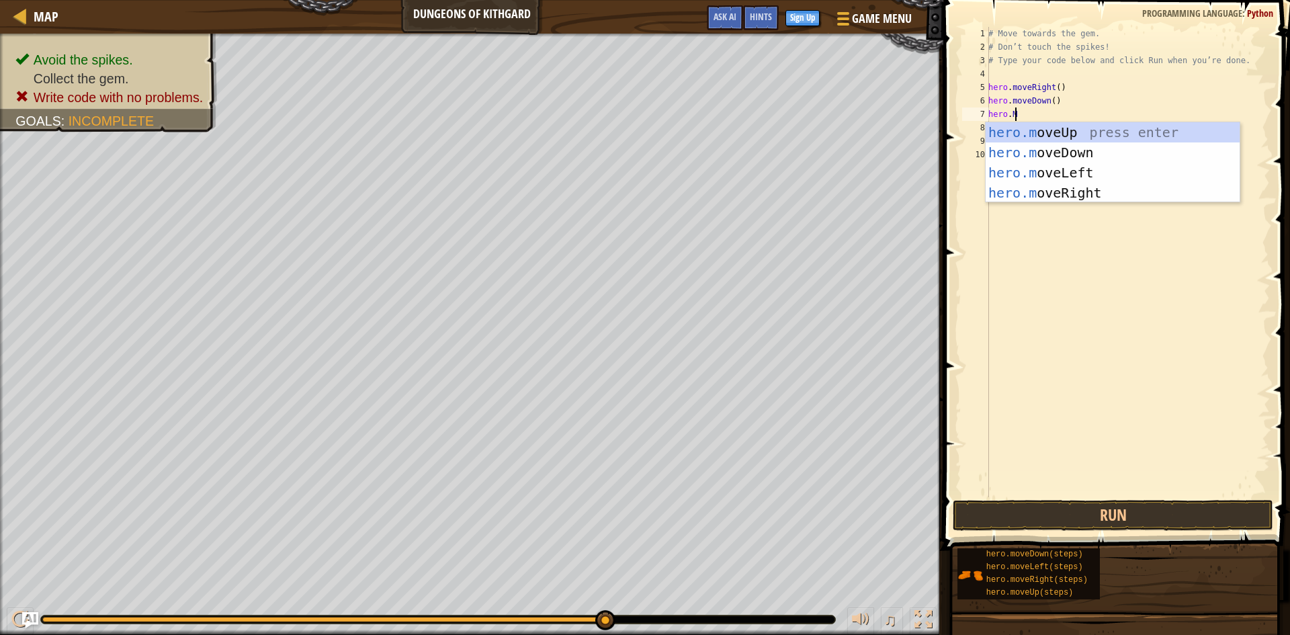
type textarea "[DOMAIN_NAME]"
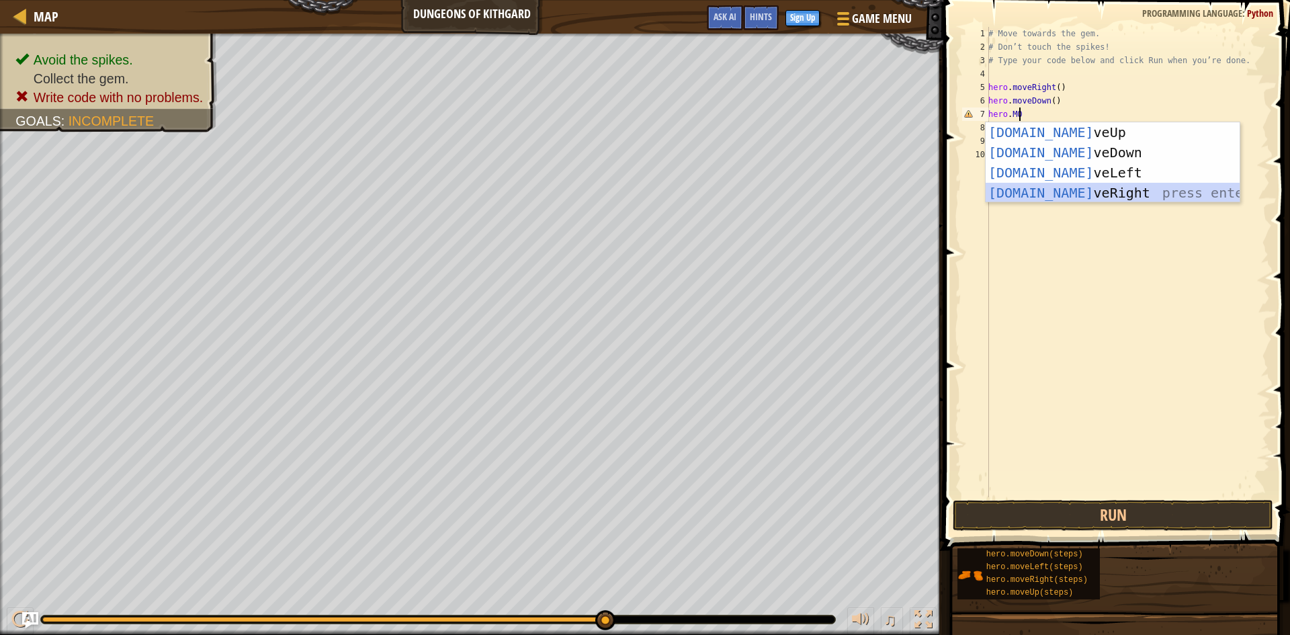
click at [1116, 194] on div "[DOMAIN_NAME] veUp press enter [DOMAIN_NAME] veDown press enter [DOMAIN_NAME] v…" at bounding box center [1112, 182] width 254 height 121
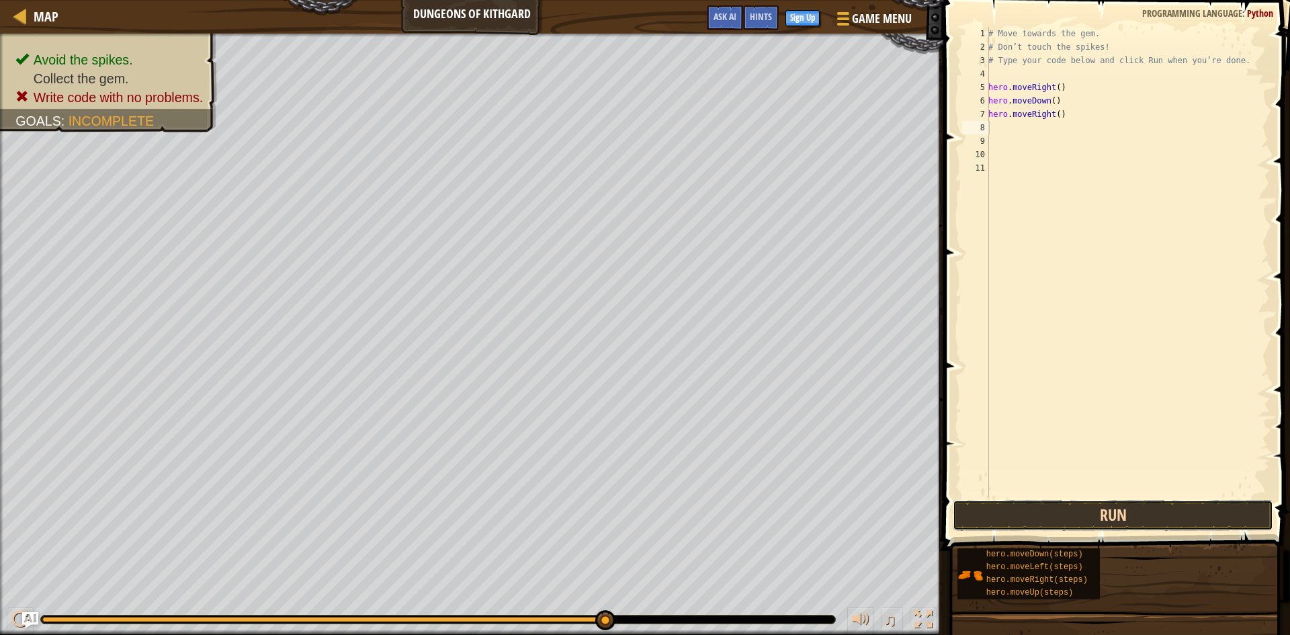
click at [1152, 517] on button "Run" at bounding box center [1113, 515] width 320 height 31
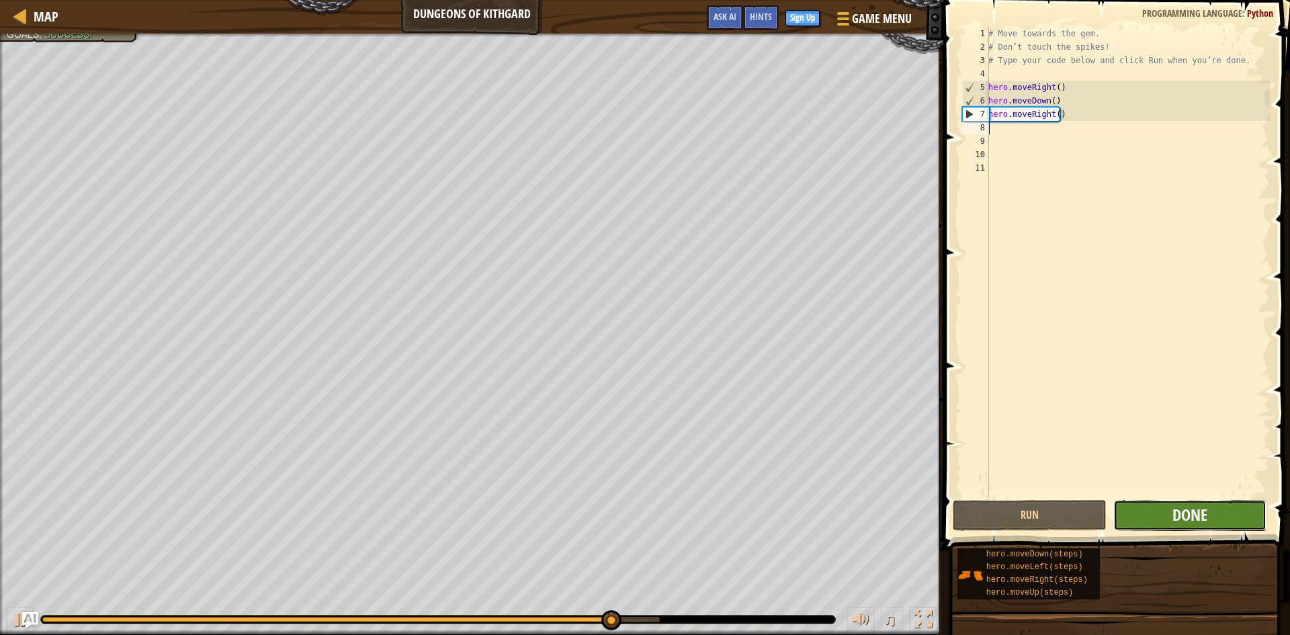
click at [1185, 509] on span "Done" at bounding box center [1189, 514] width 35 height 21
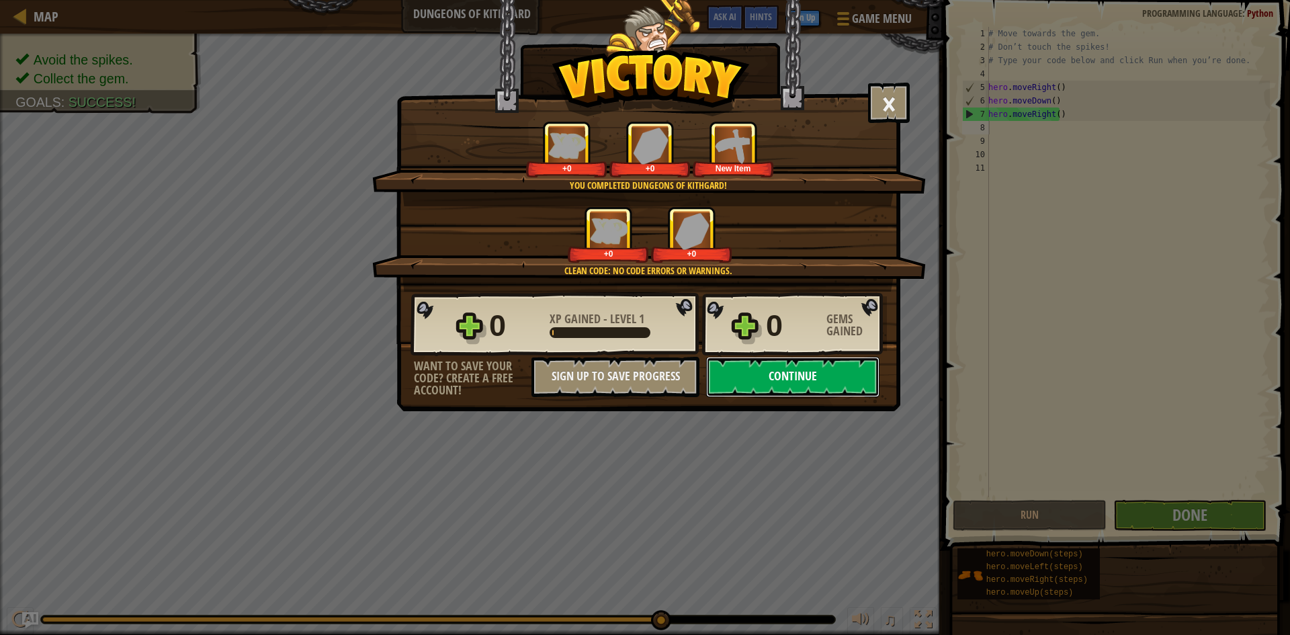
click at [837, 385] on button "Continue" at bounding box center [792, 377] width 173 height 40
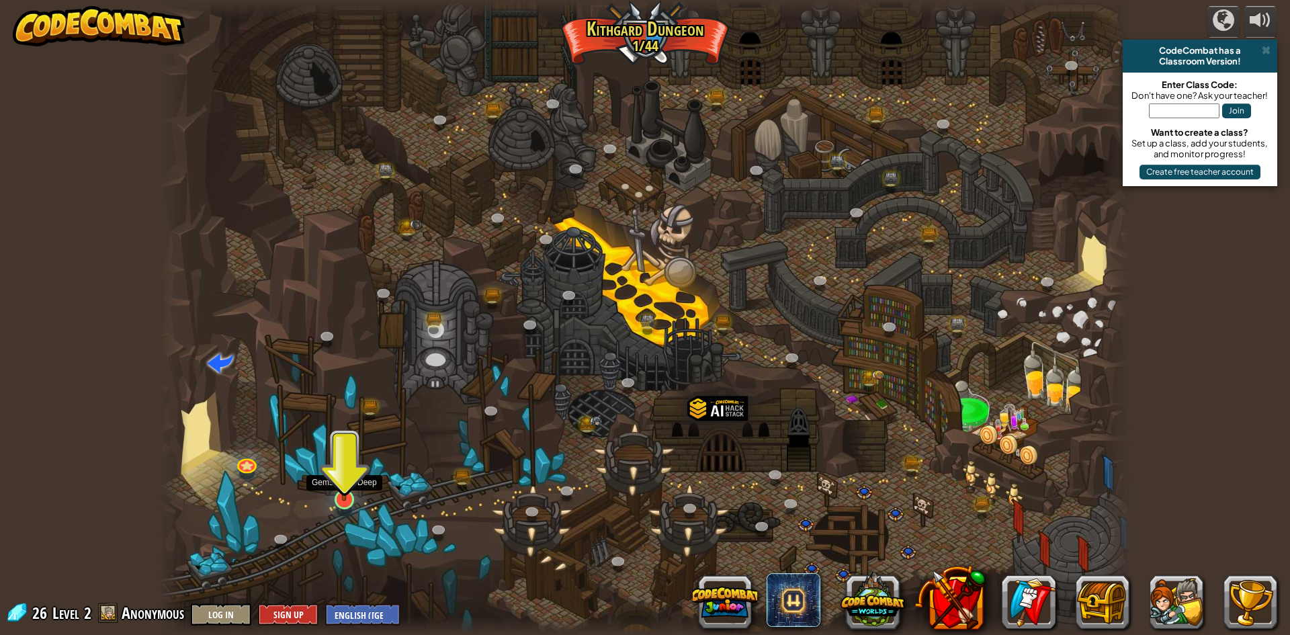
click at [337, 488] on img at bounding box center [344, 471] width 26 height 60
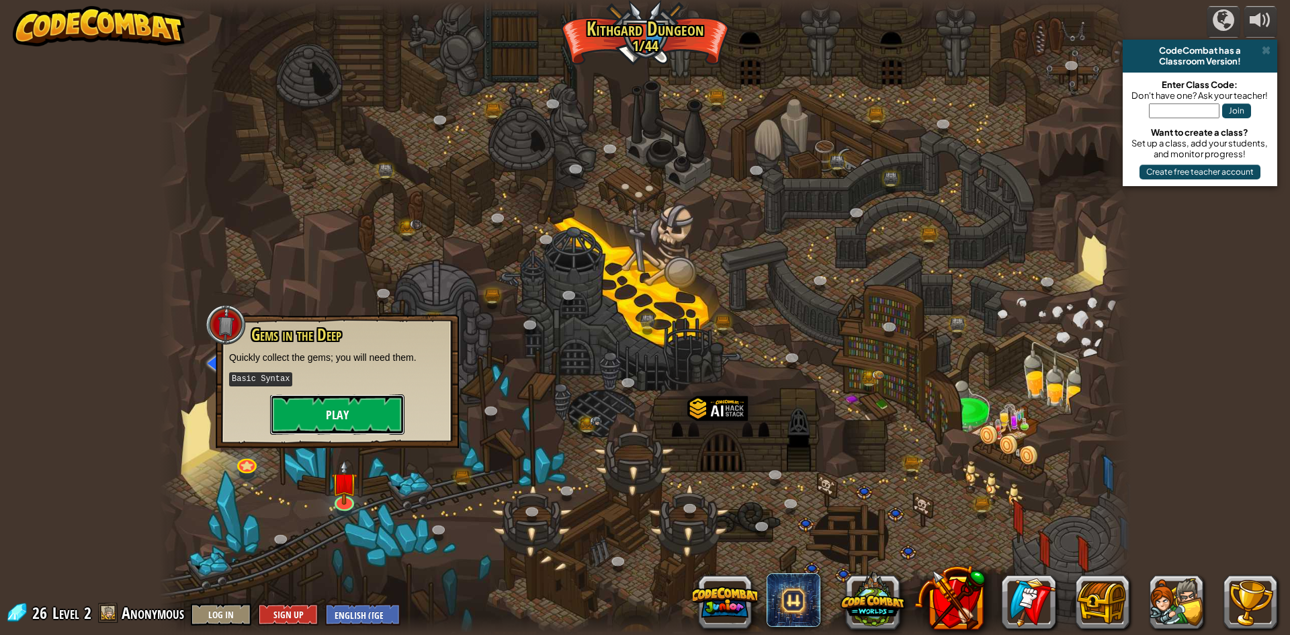
click at [337, 405] on button "Play" at bounding box center [337, 414] width 134 height 40
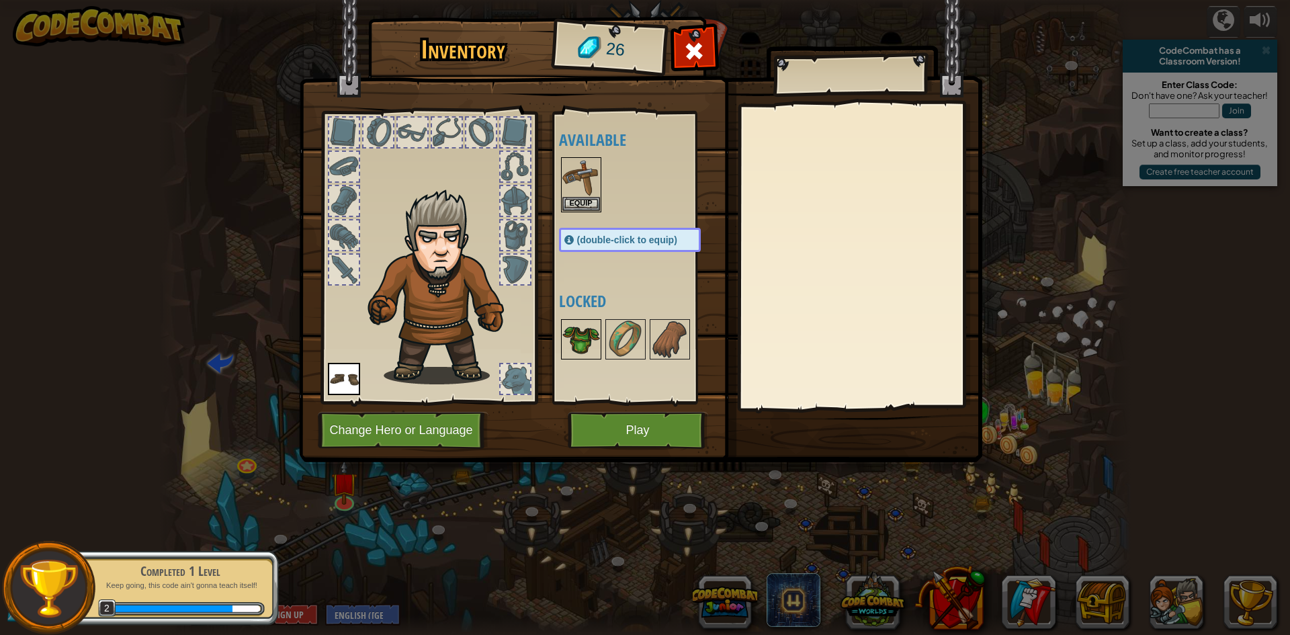
click at [586, 330] on img at bounding box center [581, 339] width 38 height 38
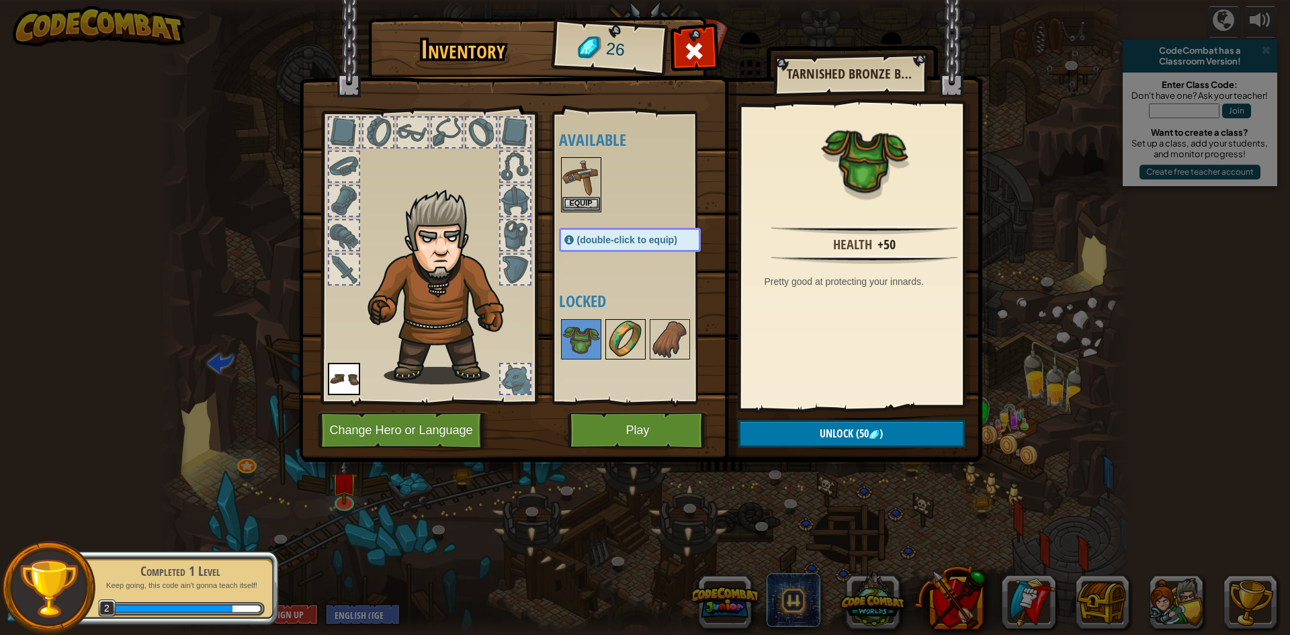
click at [614, 341] on img at bounding box center [626, 339] width 38 height 38
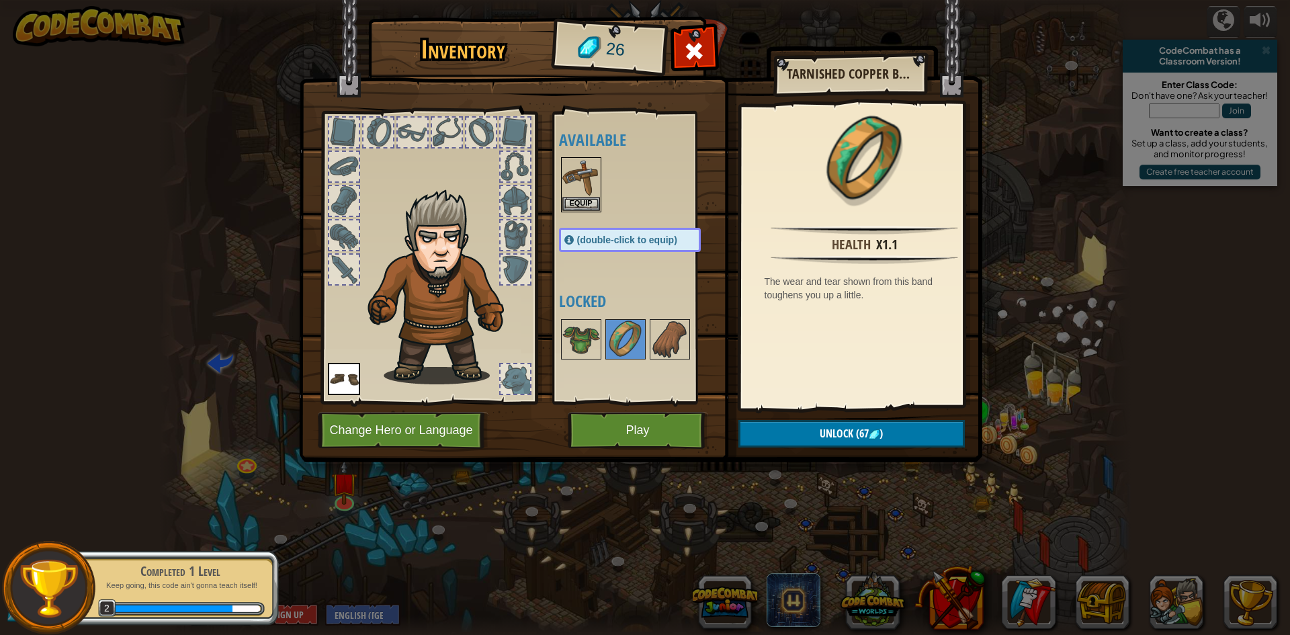
drag, startPoint x: 662, startPoint y: 334, endPoint x: 635, endPoint y: 416, distance: 87.1
click at [662, 341] on img at bounding box center [670, 339] width 38 height 38
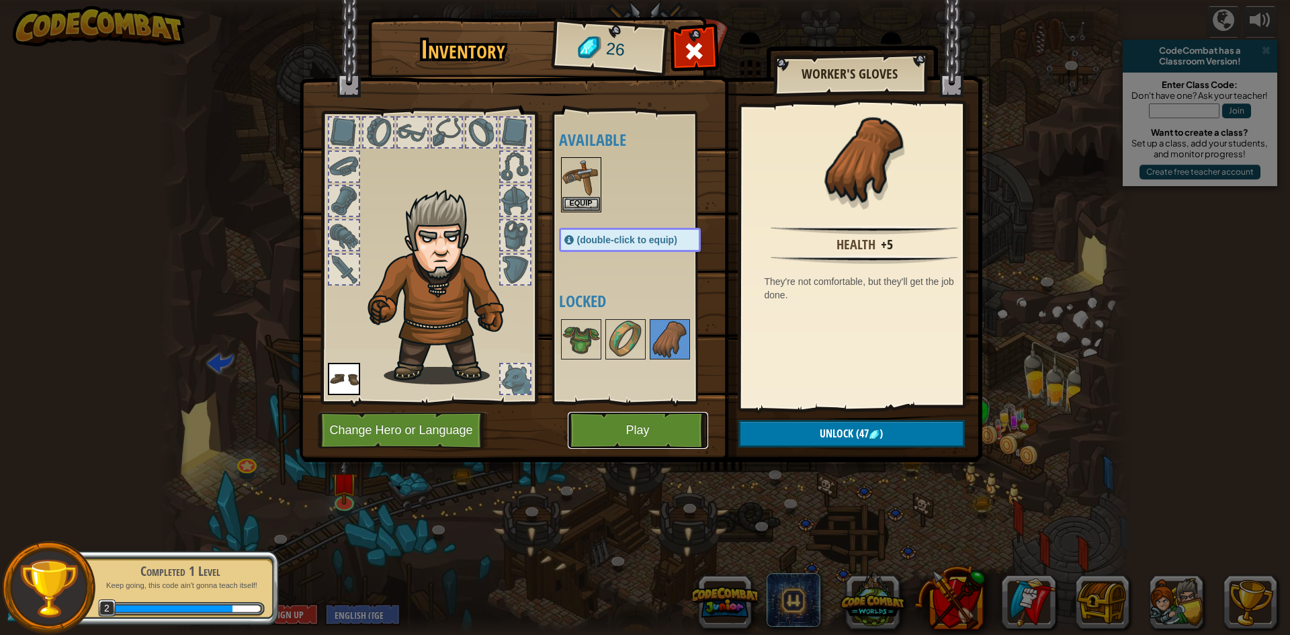
click at [633, 431] on button "Play" at bounding box center [638, 430] width 140 height 37
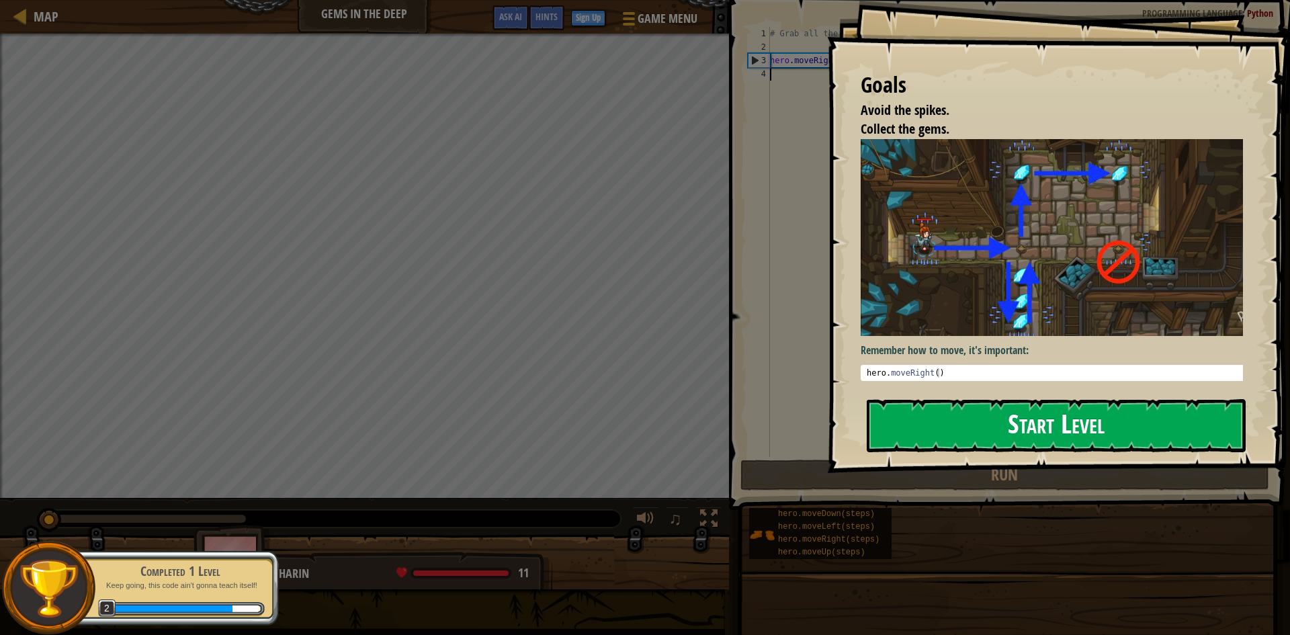
click at [883, 428] on button "Start Level" at bounding box center [1056, 425] width 379 height 53
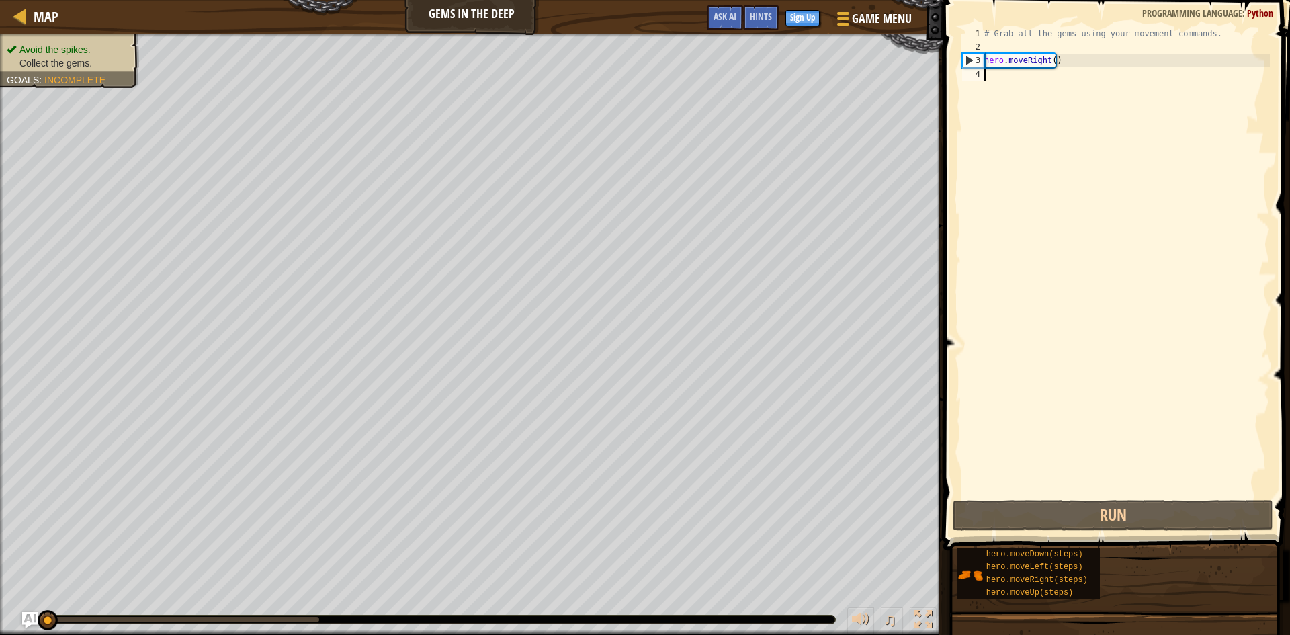
scroll to position [6, 0]
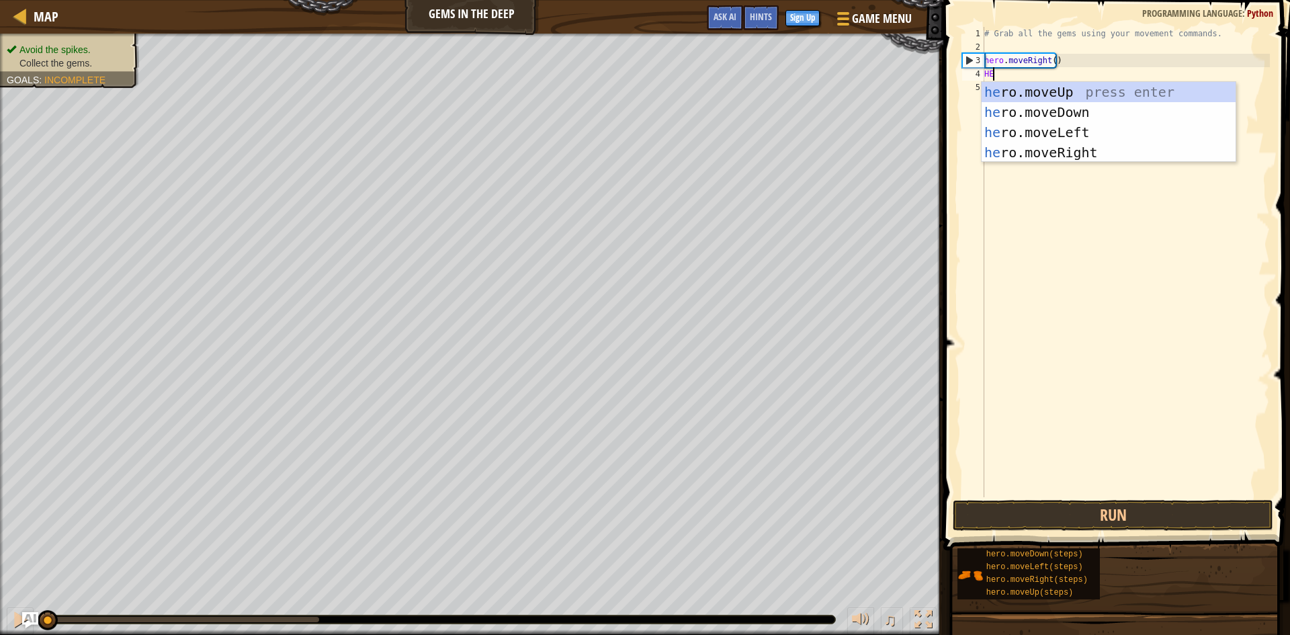
type textarea "HER"
click at [1103, 93] on div "her o.moveUp press enter her o.moveDown press enter her o.moveLeft press enter …" at bounding box center [1108, 142] width 254 height 121
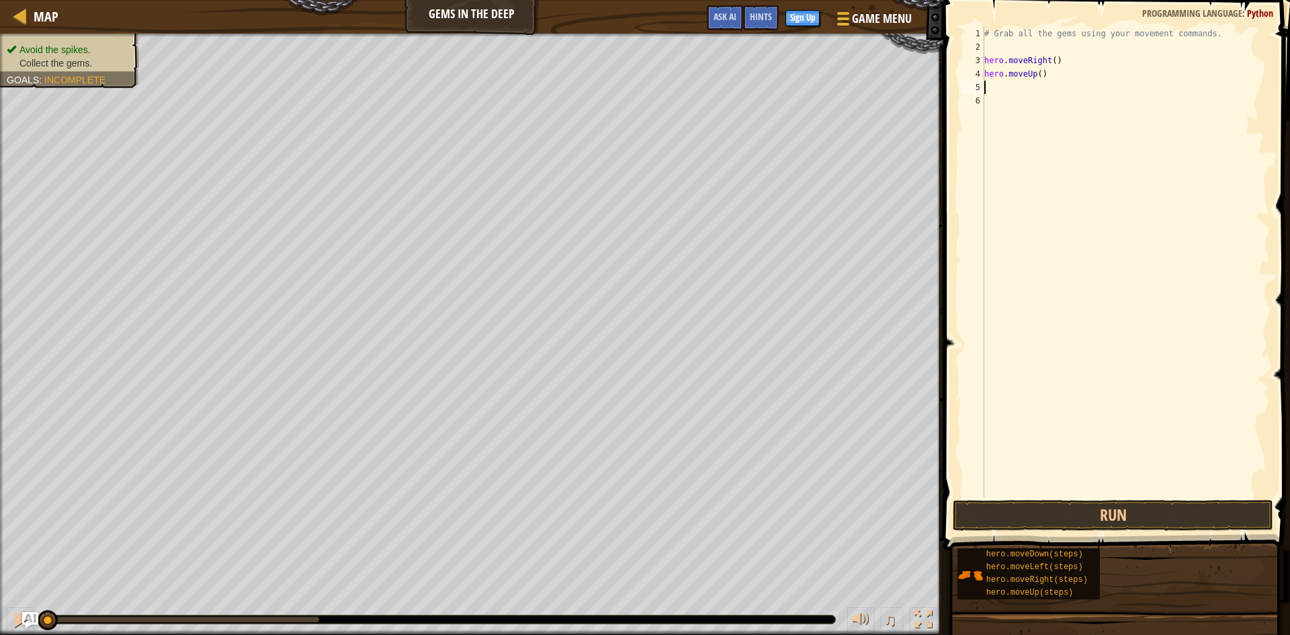
scroll to position [6, 0]
click at [1184, 521] on button "Run" at bounding box center [1113, 515] width 320 height 31
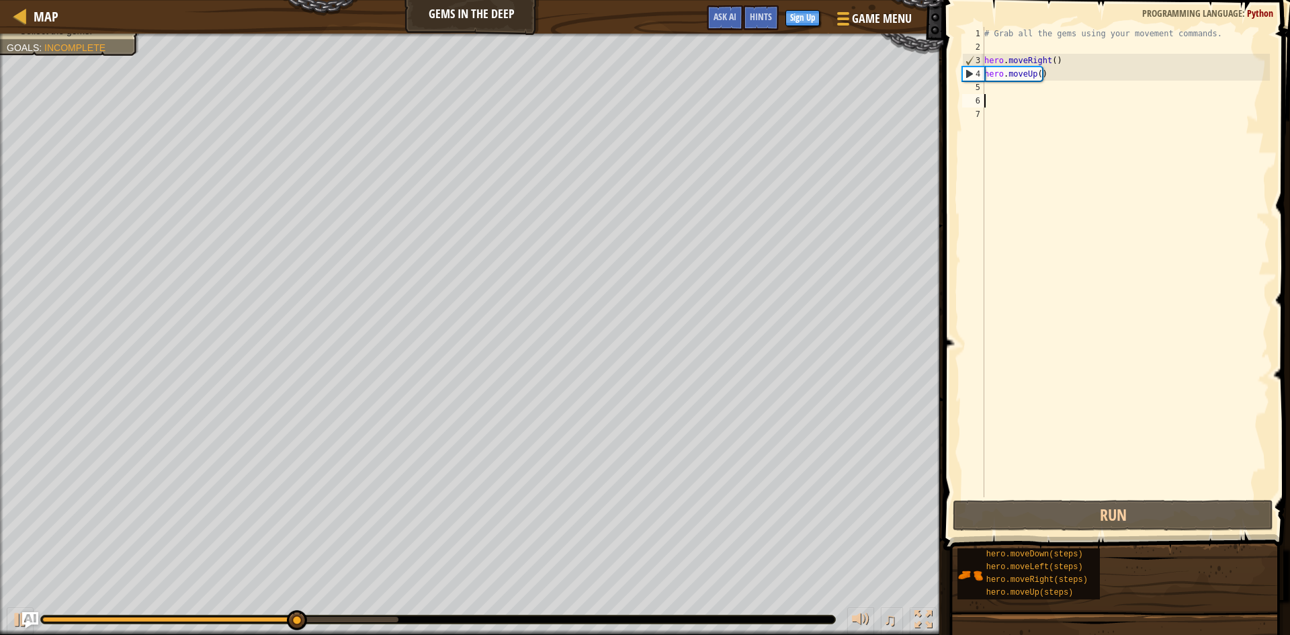
click at [1041, 93] on div "# Grab all the gems using your movement commands. hero . moveRight ( ) hero . m…" at bounding box center [1125, 275] width 288 height 497
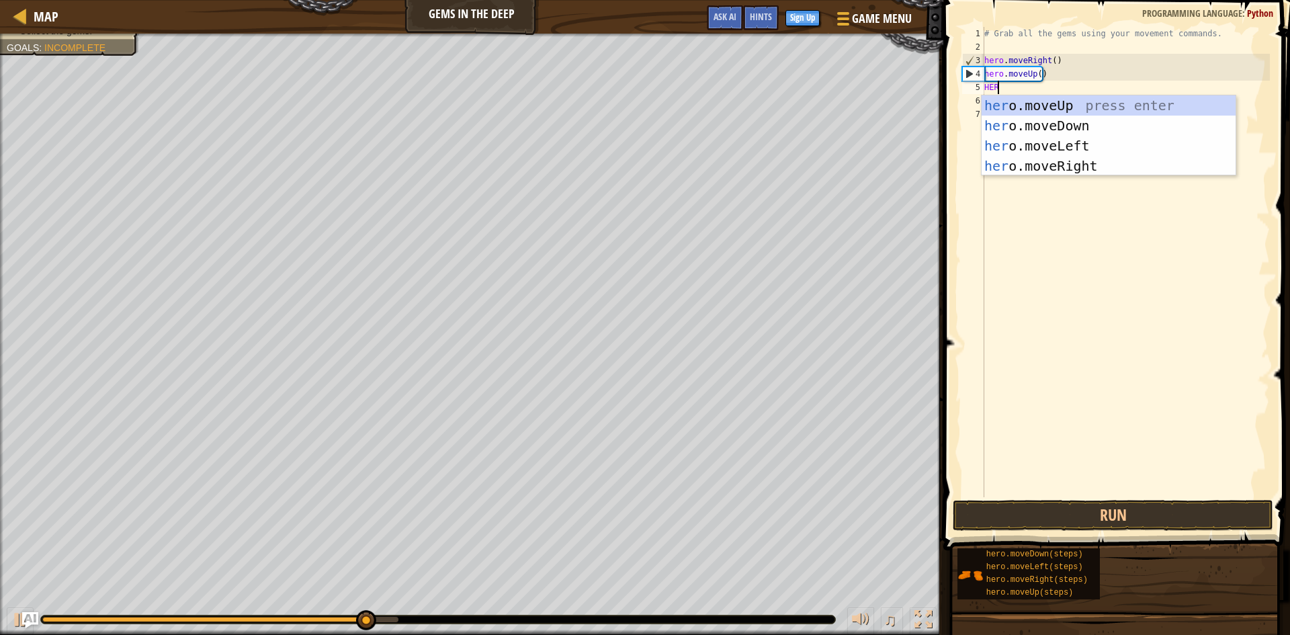
scroll to position [6, 1]
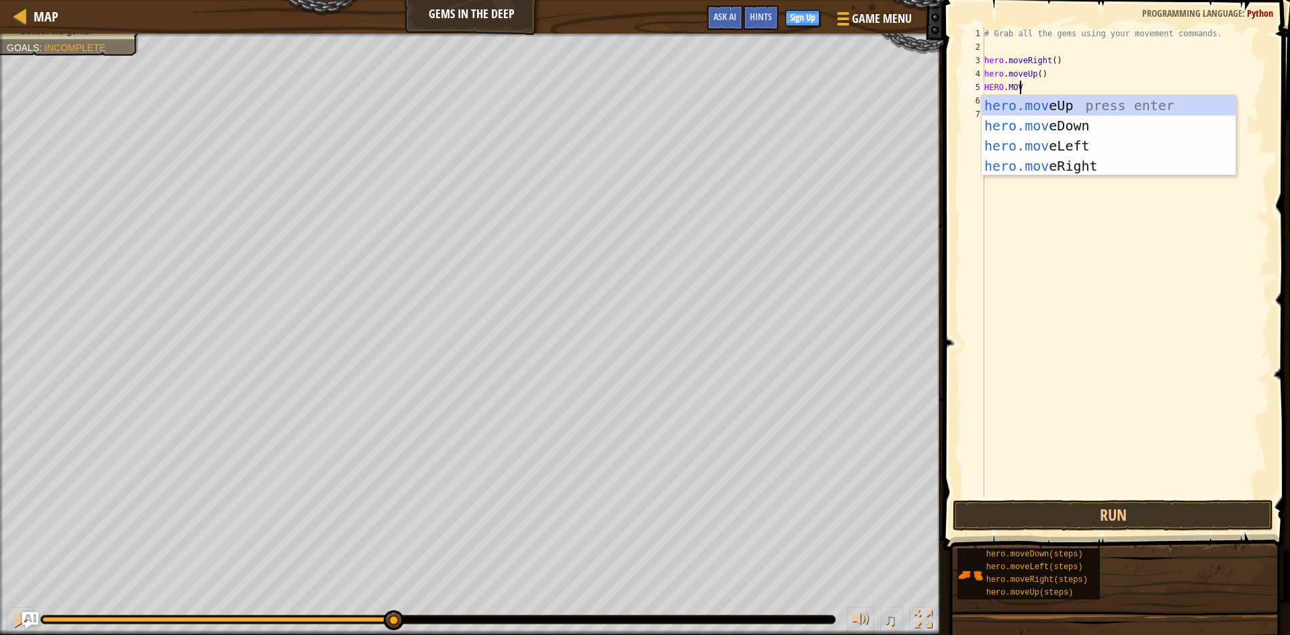
type textarea "HERO.MOVE"
click at [1057, 119] on div "hero.move Up press enter hero.move Down press enter hero.move Left press enter …" at bounding box center [1108, 155] width 254 height 121
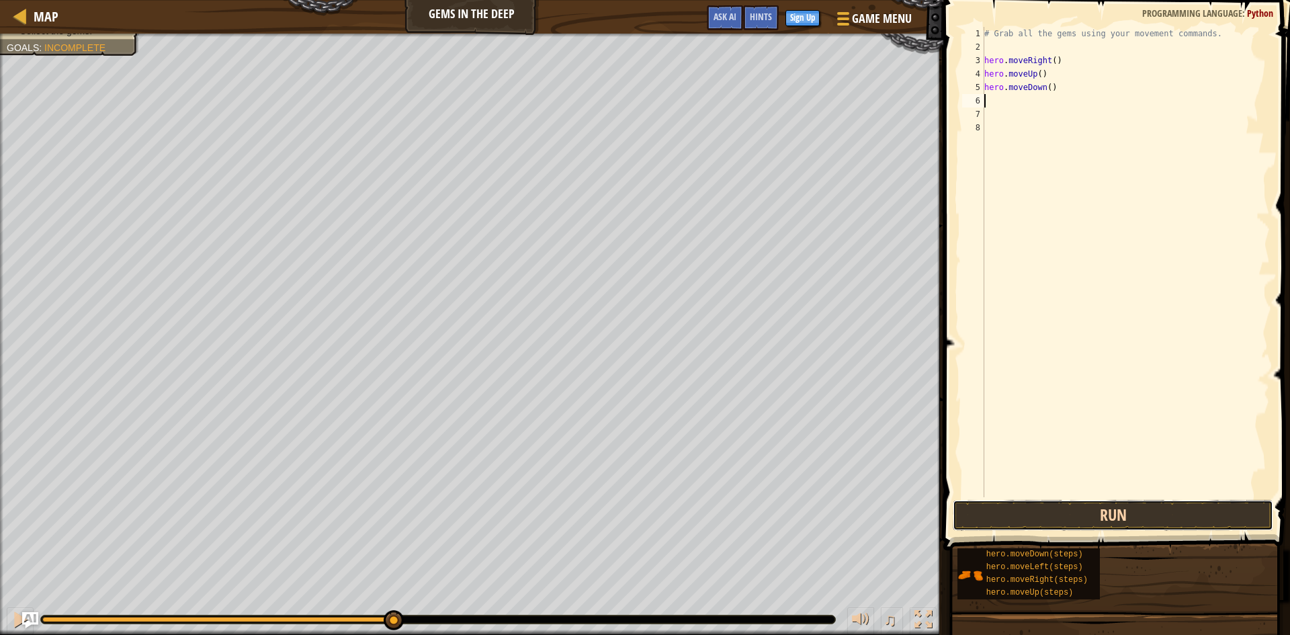
click at [1058, 507] on button "Run" at bounding box center [1113, 515] width 320 height 31
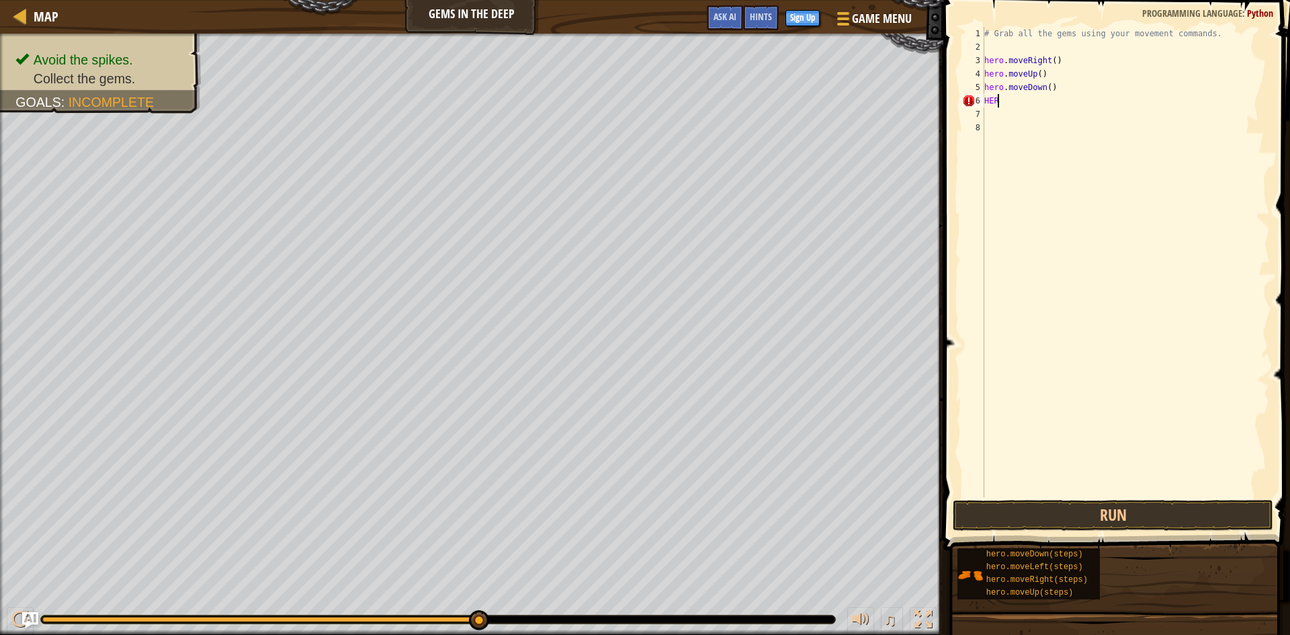
type textarea "H"
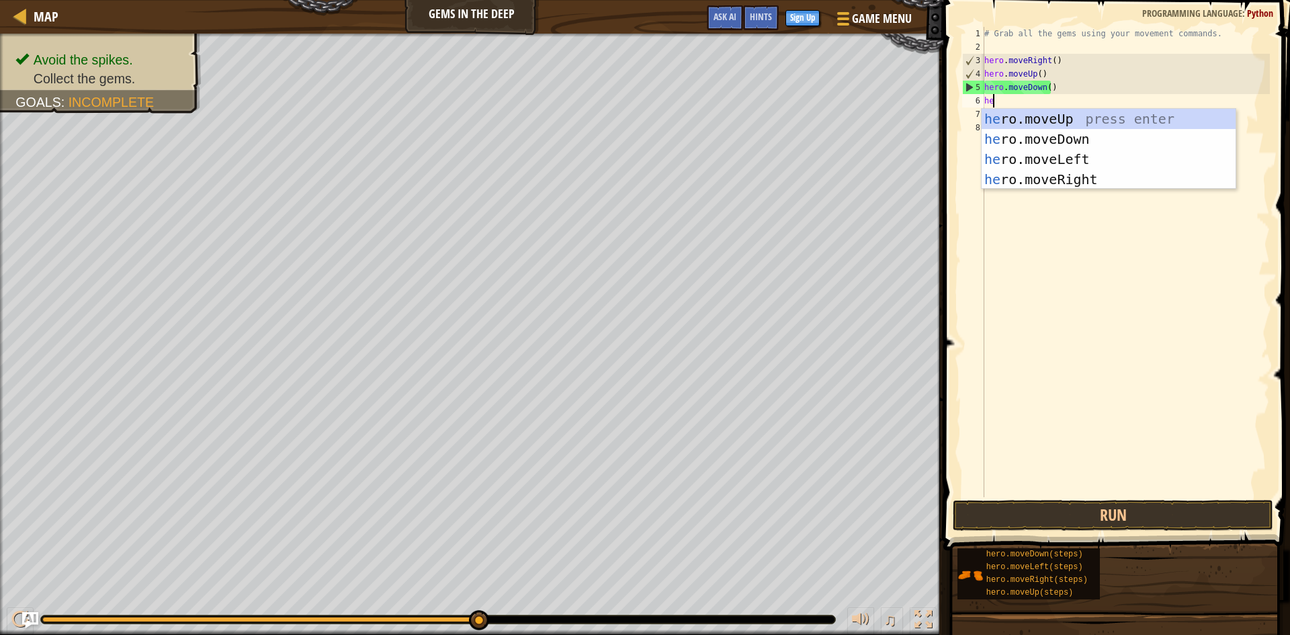
type textarea "her"
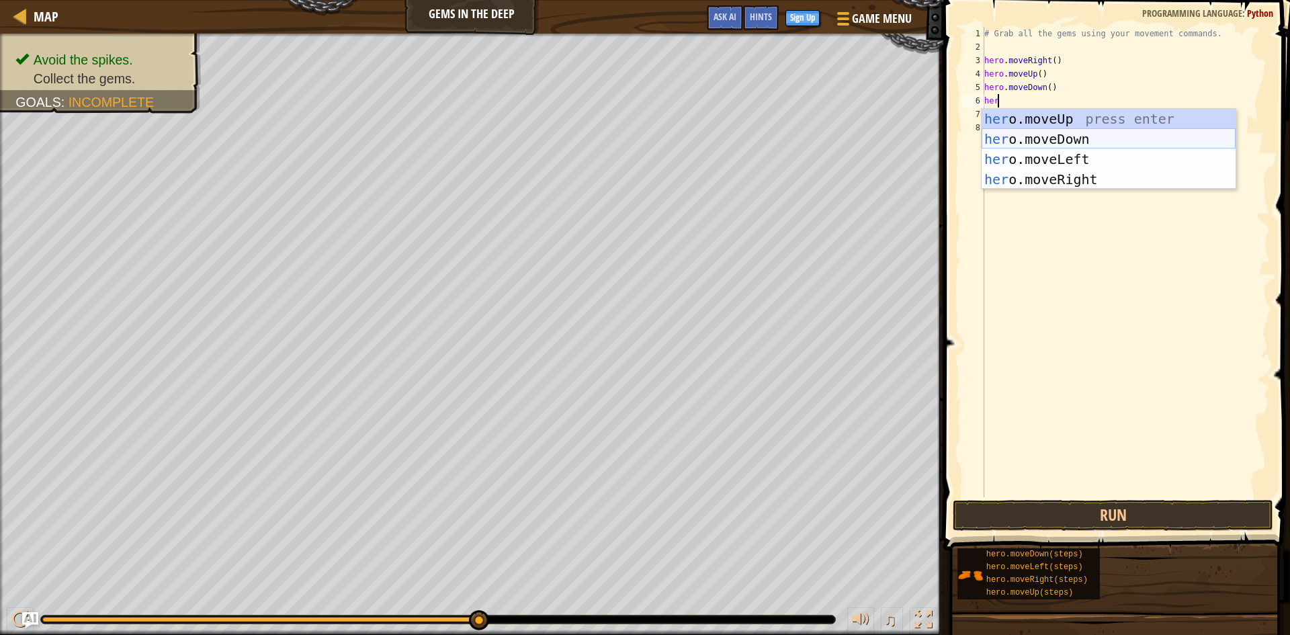
click at [1079, 134] on div "her o.moveUp press enter her o.moveDown press enter her o.moveLeft press enter …" at bounding box center [1108, 169] width 254 height 121
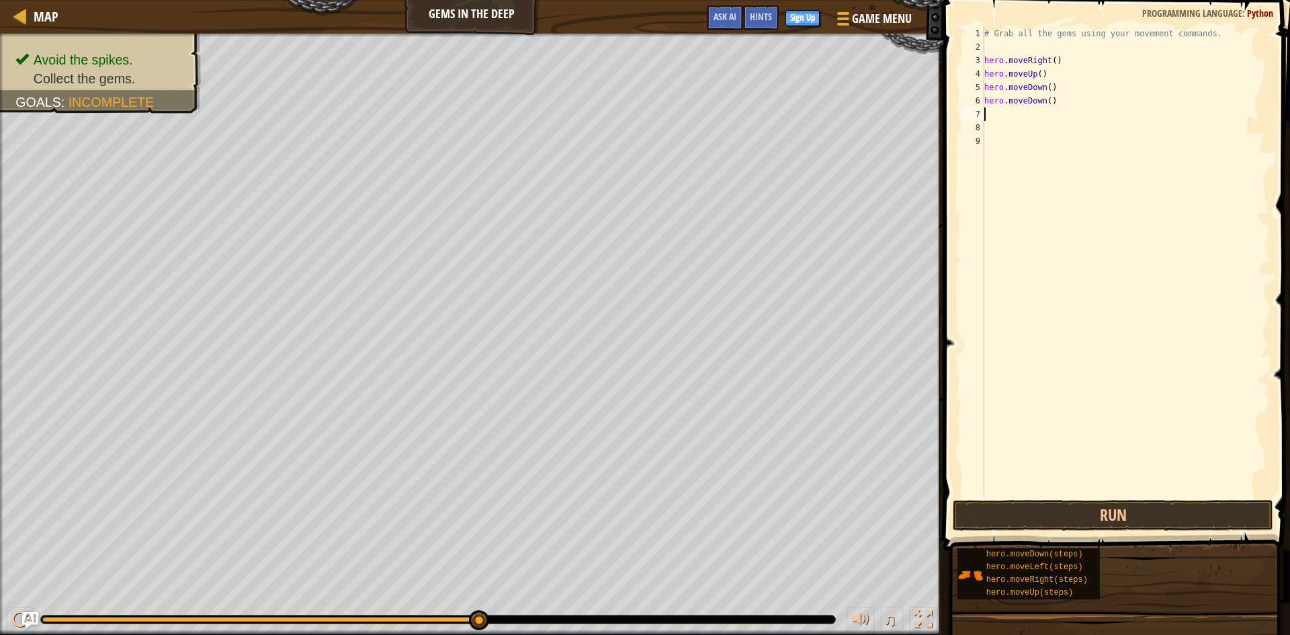
scroll to position [6, 0]
drag, startPoint x: 1147, startPoint y: 509, endPoint x: 1158, endPoint y: 504, distance: 12.6
click at [1148, 509] on button "Run" at bounding box center [1113, 515] width 320 height 31
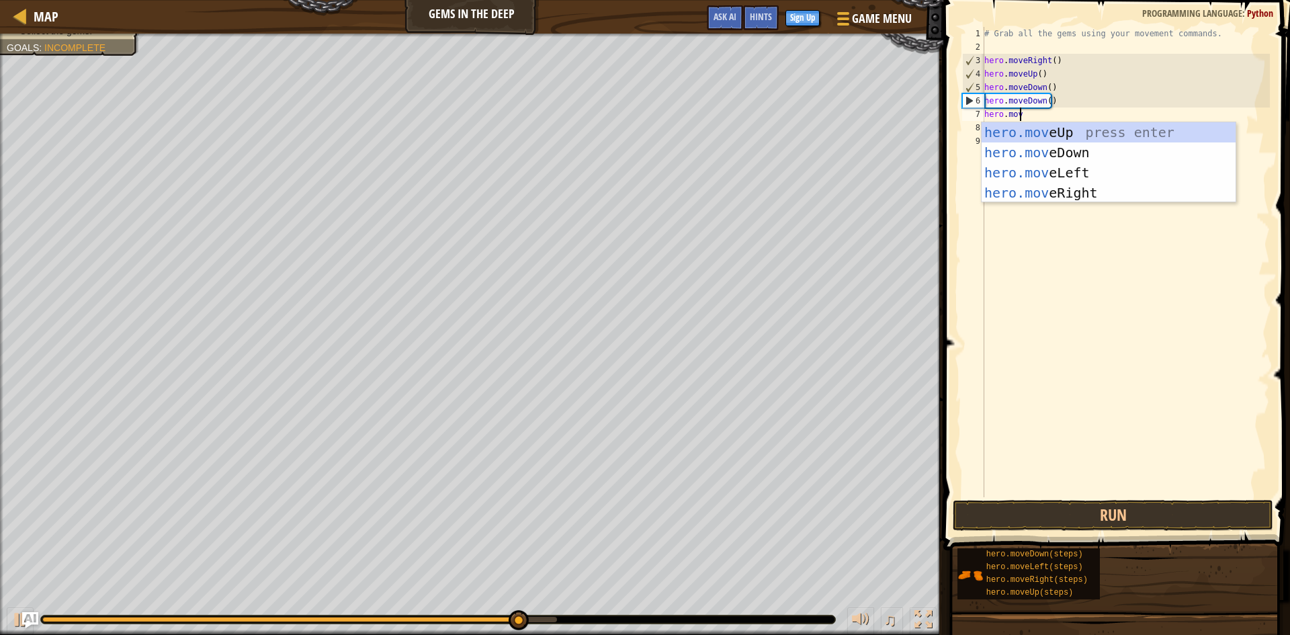
type textarea "hero.move"
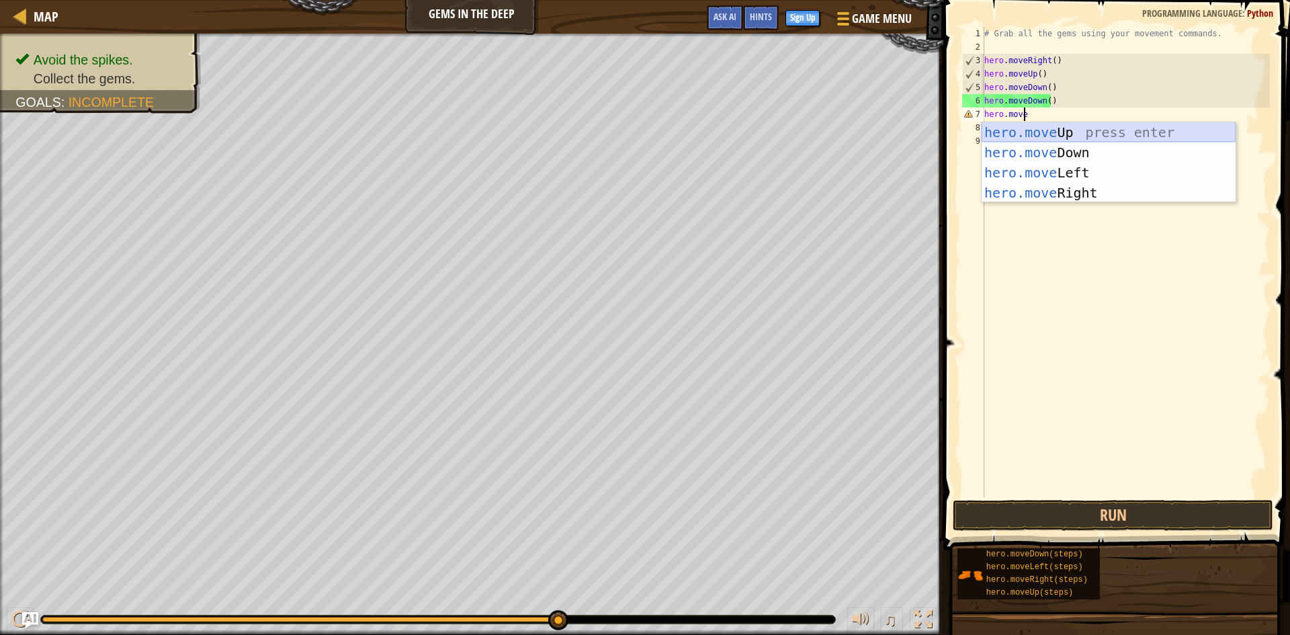
click at [1169, 139] on div "hero.move Up press enter hero.move Down press enter hero.move Left press enter …" at bounding box center [1108, 182] width 254 height 121
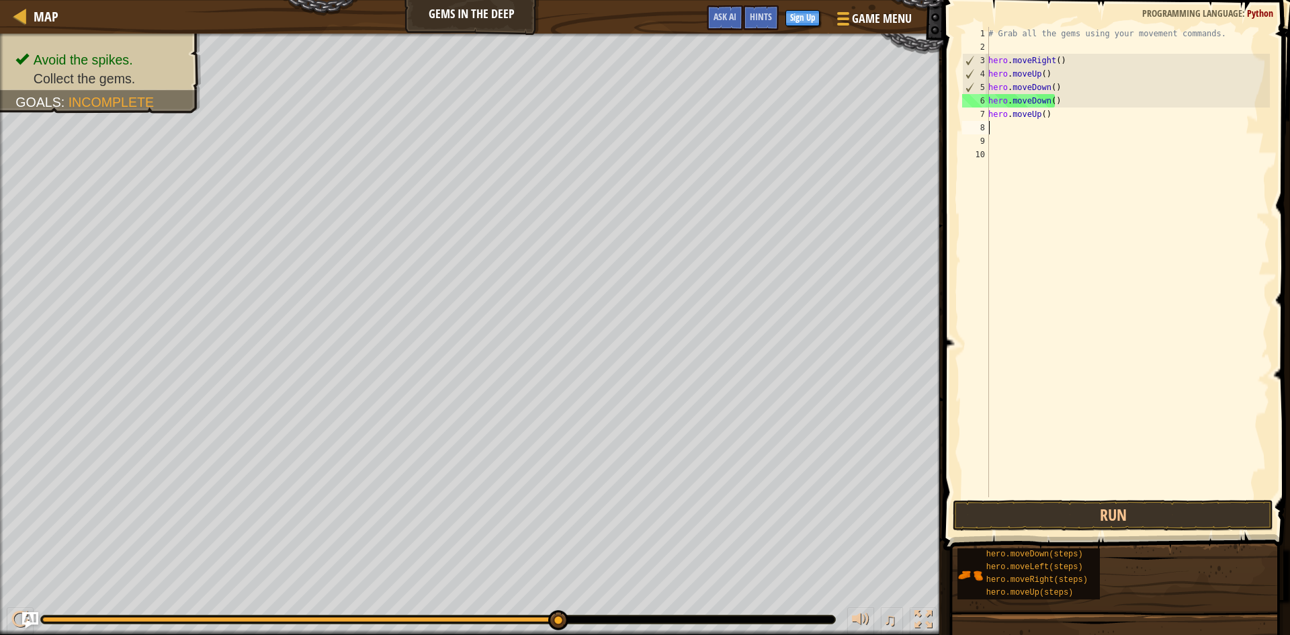
scroll to position [6, 0]
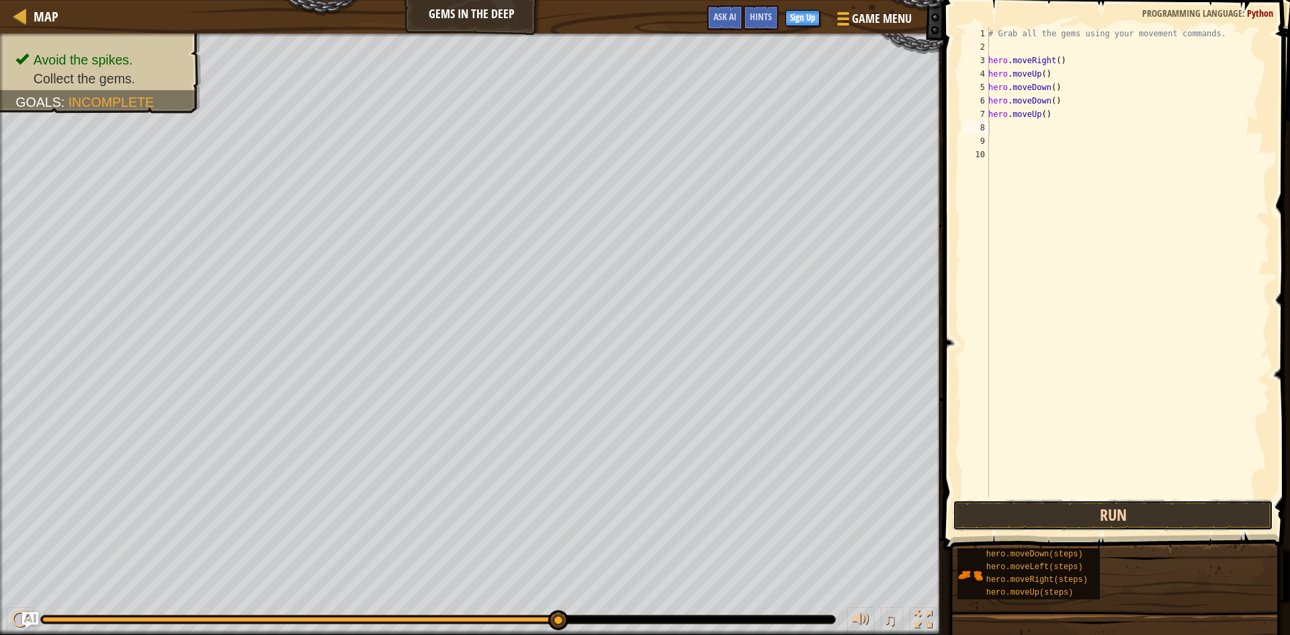
click at [1102, 509] on button "Run" at bounding box center [1113, 515] width 320 height 31
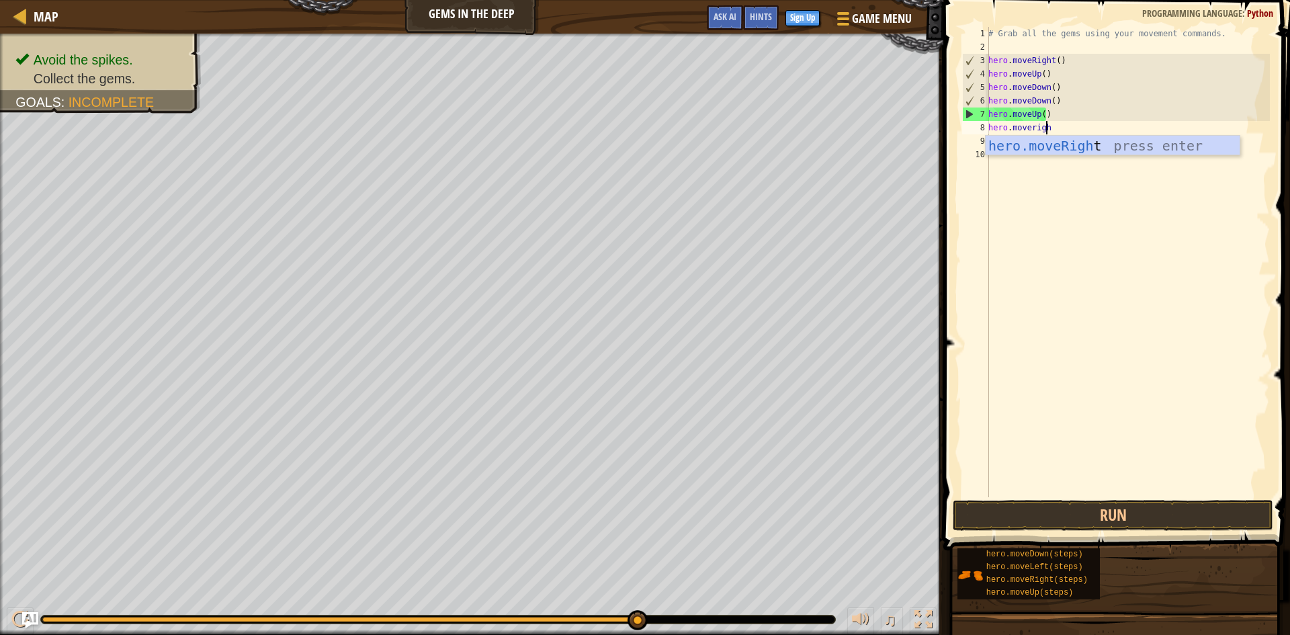
type textarea "hero.moveright"
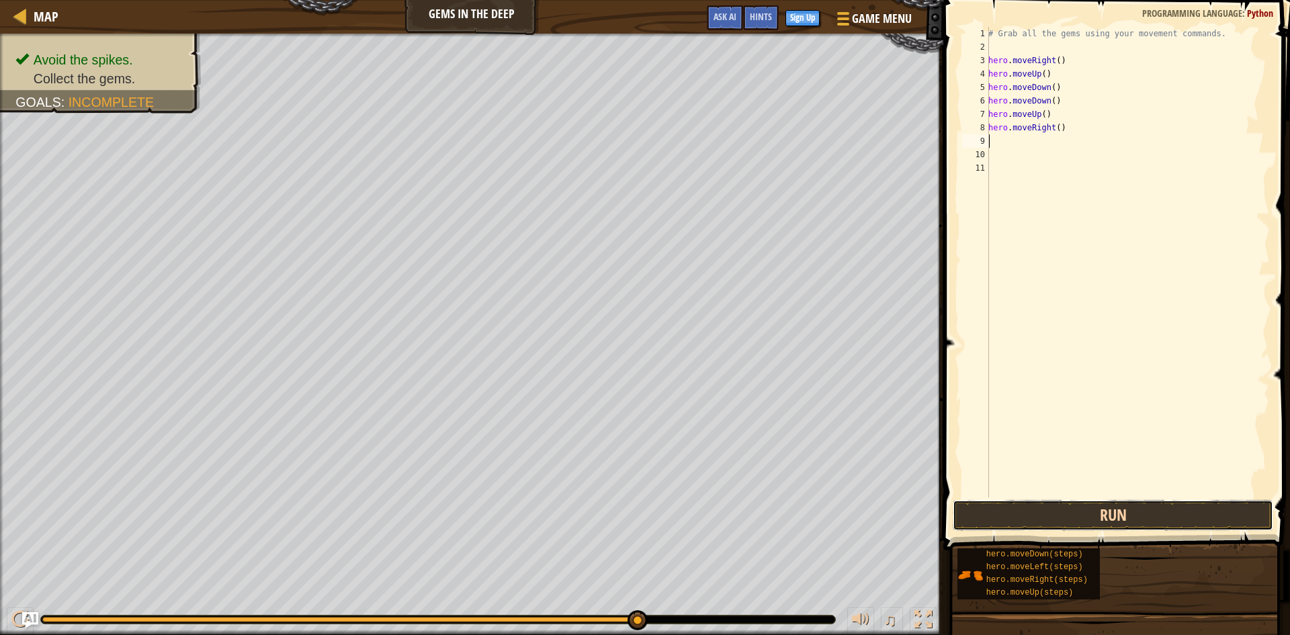
click at [1141, 520] on button "Run" at bounding box center [1113, 515] width 320 height 31
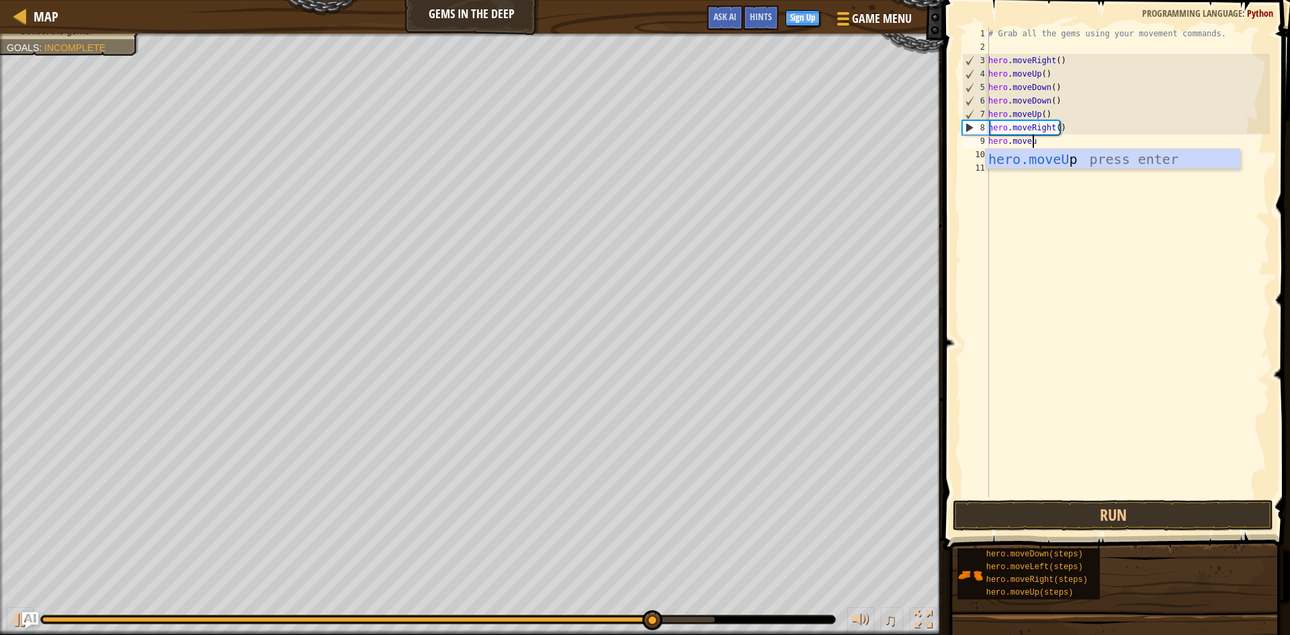
scroll to position [6, 3]
type textarea "hero.moveup"
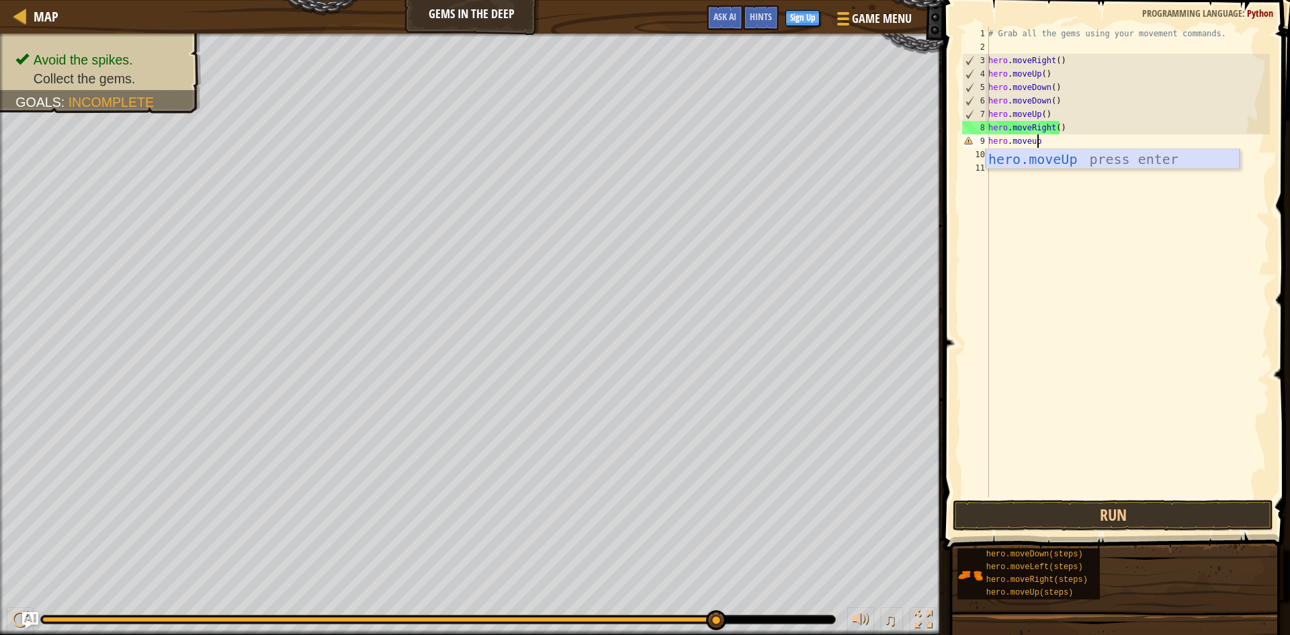
click at [1075, 159] on div "hero.moveUp press enter" at bounding box center [1112, 179] width 254 height 60
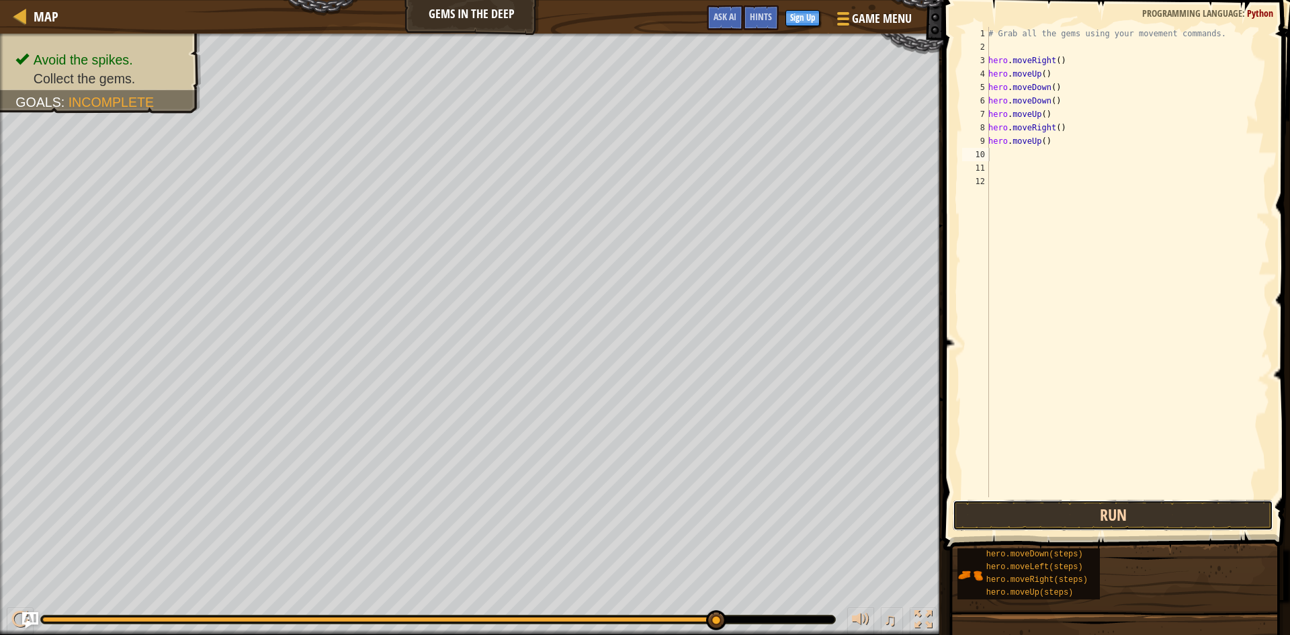
click at [1208, 521] on button "Run" at bounding box center [1113, 515] width 320 height 31
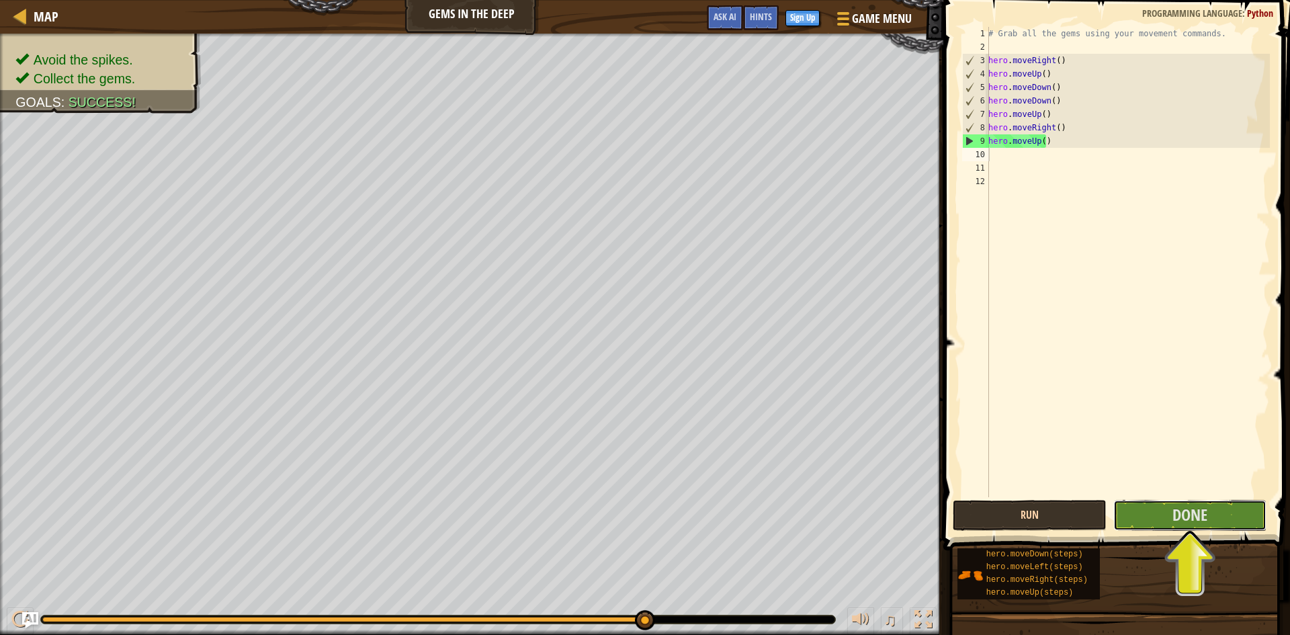
click at [1208, 521] on button "Done" at bounding box center [1190, 515] width 154 height 31
